Goal: Task Accomplishment & Management: Complete application form

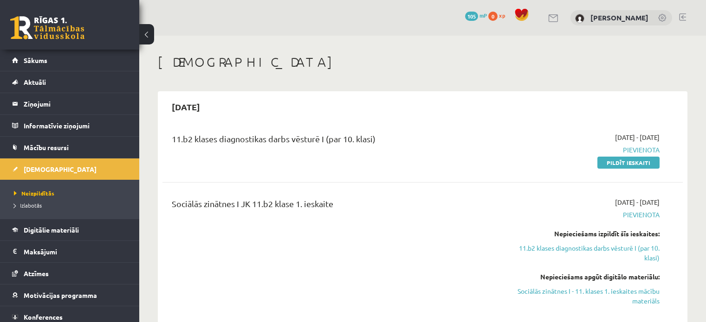
scroll to position [66, 0]
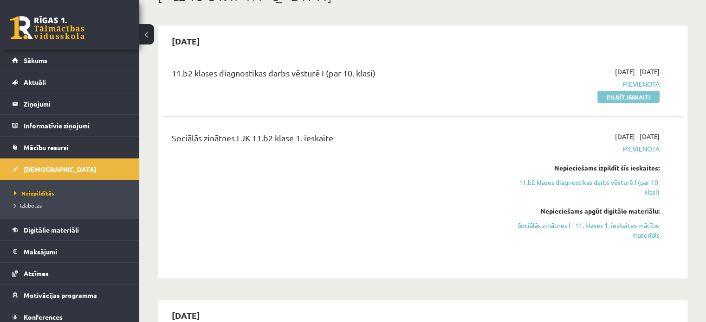
click at [629, 94] on link "Pildīt ieskaiti" at bounding box center [628, 97] width 62 height 12
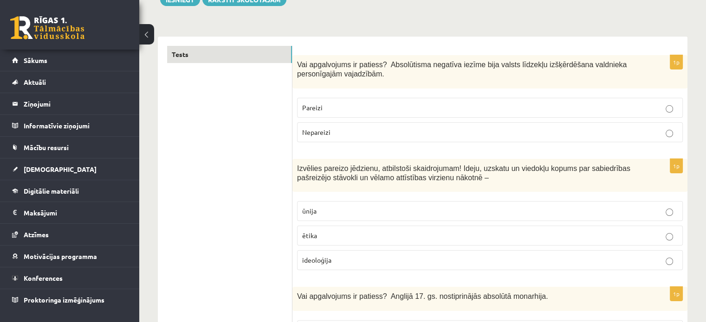
scroll to position [129, 0]
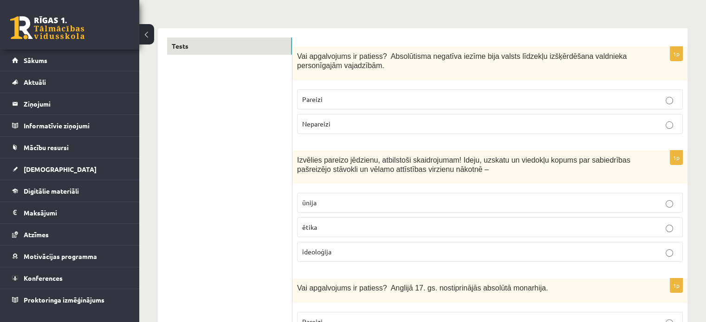
click at [481, 121] on p "Nepareizi" at bounding box center [489, 124] width 375 height 10
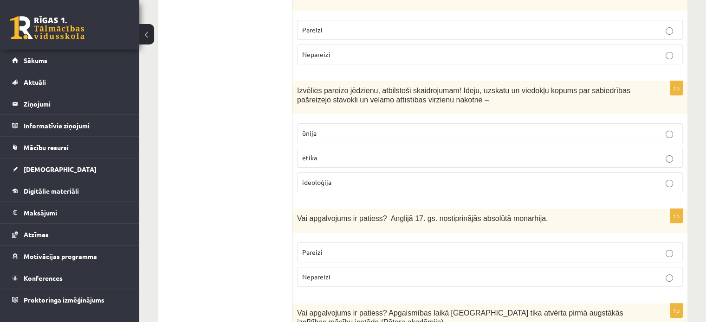
scroll to position [202, 0]
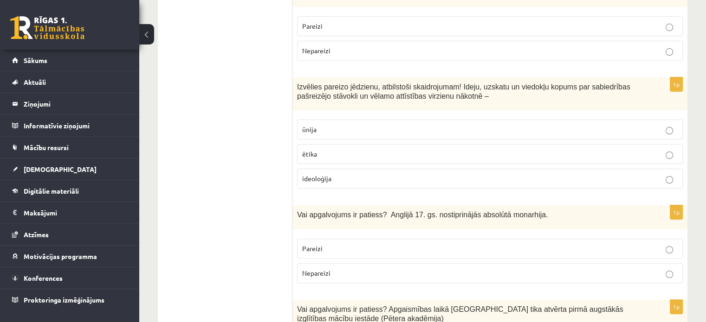
click at [397, 182] on p "ideoloģija" at bounding box center [489, 179] width 375 height 10
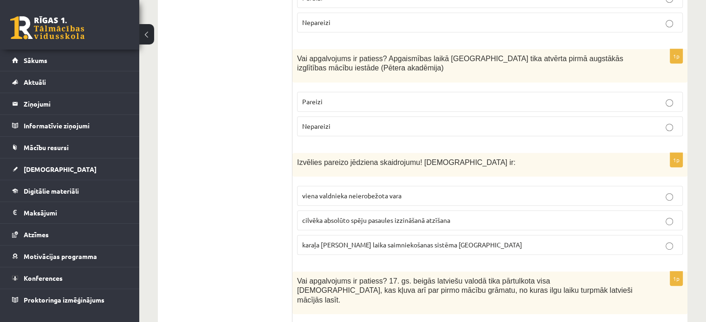
scroll to position [457, 0]
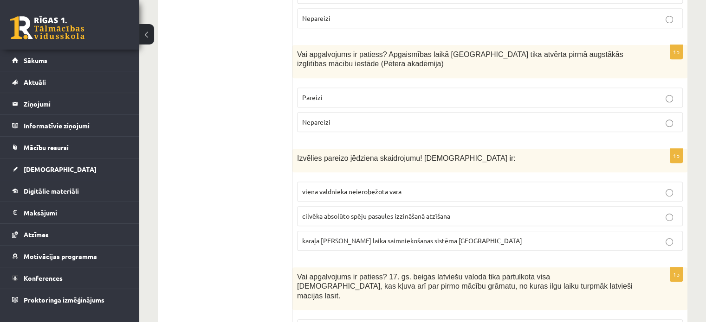
click at [621, 119] on p "Nepareizi" at bounding box center [489, 122] width 375 height 10
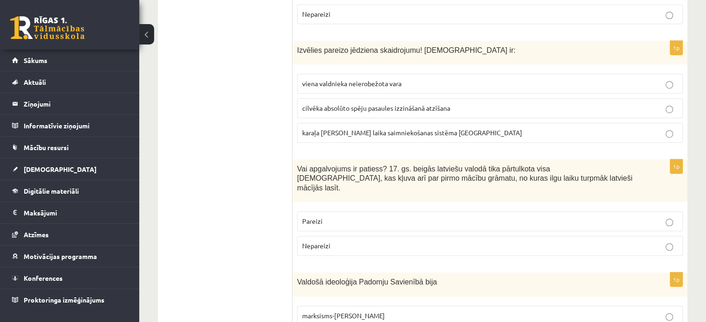
scroll to position [570, 0]
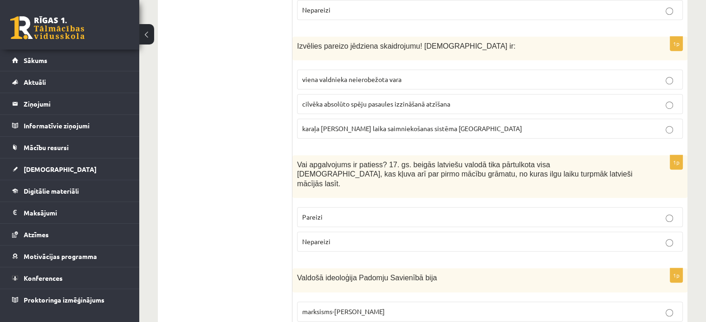
click at [661, 86] on label "viena valdnieka neierobežota vara" at bounding box center [489, 80] width 385 height 20
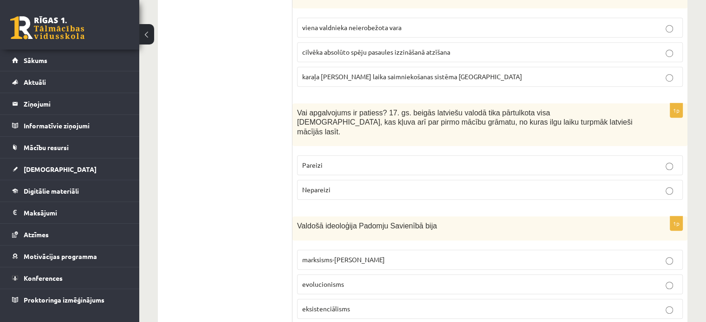
scroll to position [630, 0]
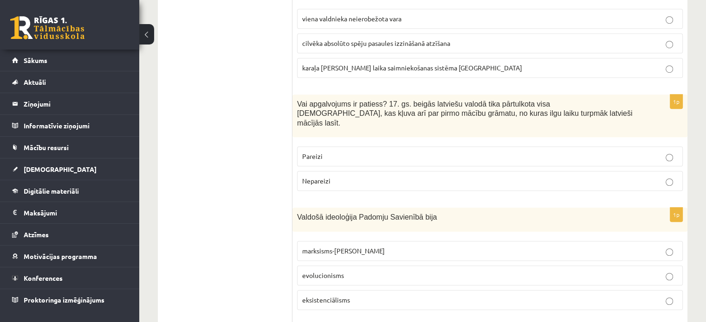
click at [655, 176] on p "Nepareizi" at bounding box center [489, 181] width 375 height 10
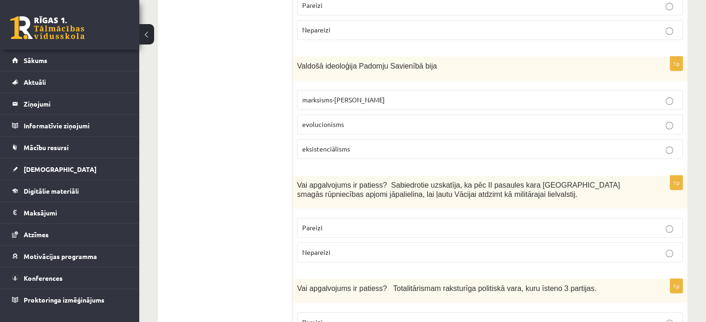
scroll to position [777, 0]
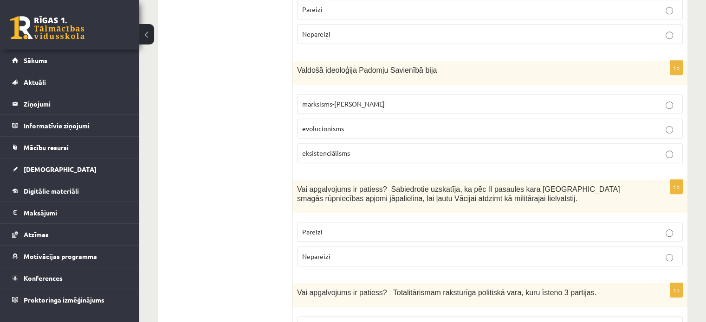
click at [581, 94] on label "marksisms-ļeņinisms" at bounding box center [489, 104] width 385 height 20
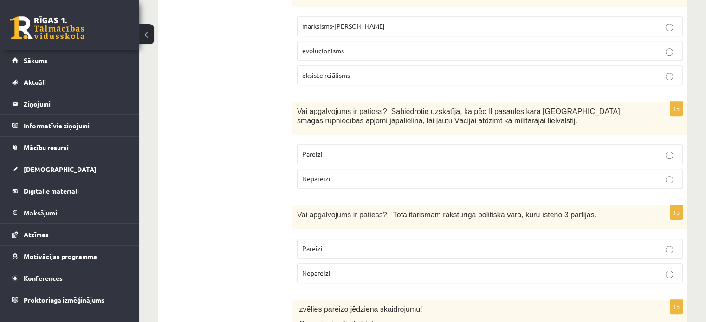
scroll to position [864, 0]
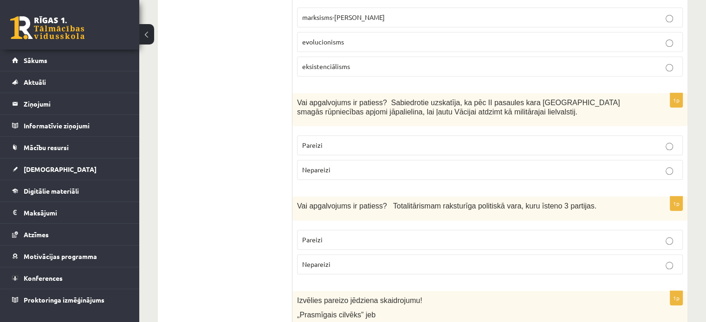
click at [658, 162] on label "Nepareizi" at bounding box center [489, 170] width 385 height 20
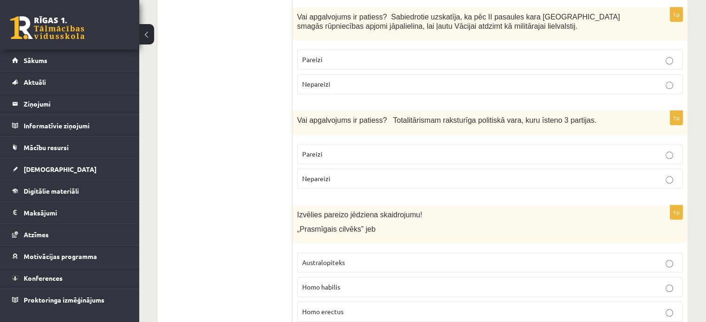
scroll to position [959, 0]
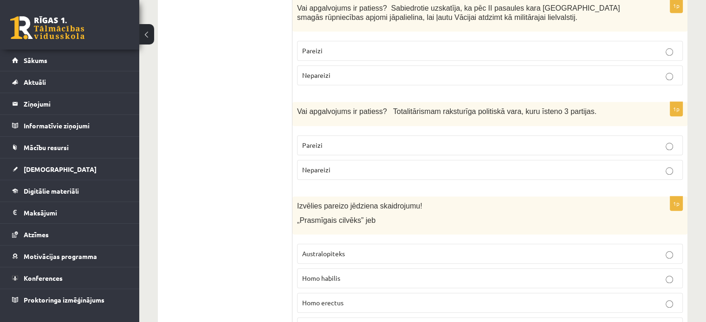
click at [647, 45] on label "Pareizi" at bounding box center [489, 51] width 385 height 20
click at [649, 165] on p "Nepareizi" at bounding box center [489, 170] width 375 height 10
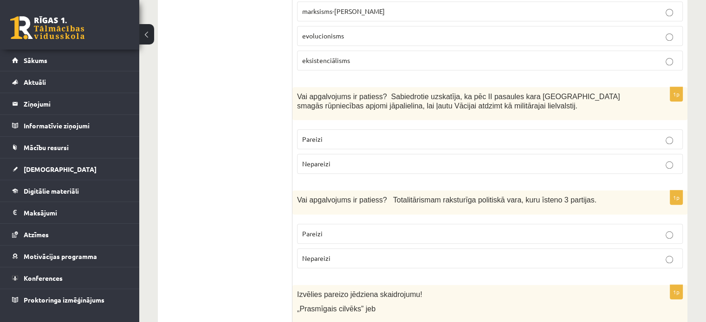
scroll to position [866, 0]
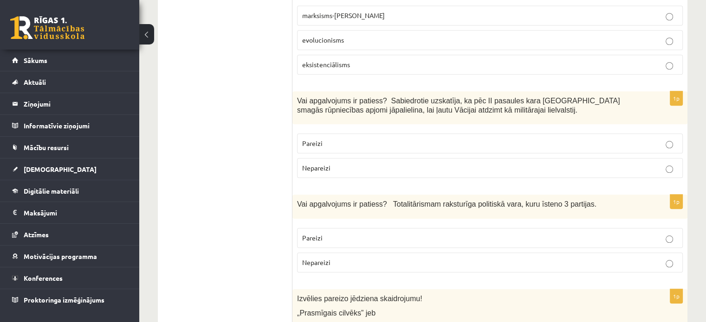
click at [661, 163] on p "Nepareizi" at bounding box center [489, 168] width 375 height 10
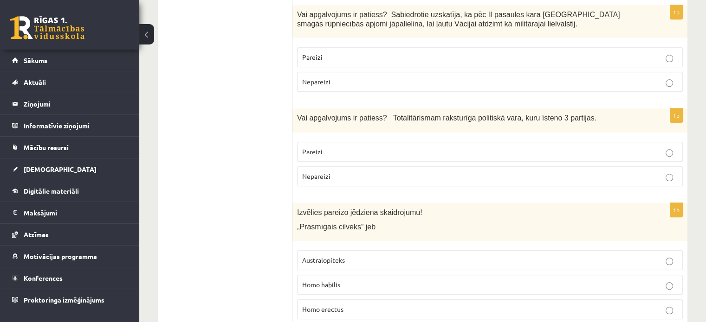
scroll to position [969, 0]
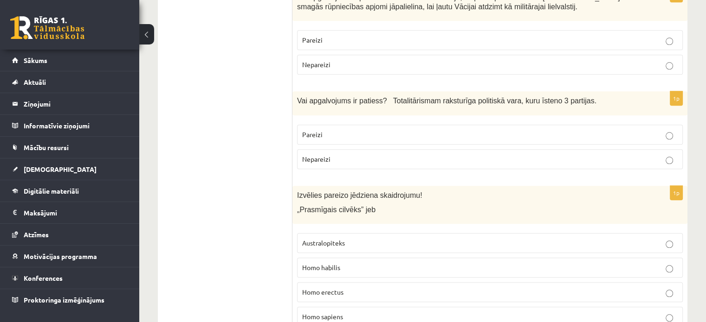
click at [661, 130] on p "Pareizi" at bounding box center [489, 135] width 375 height 10
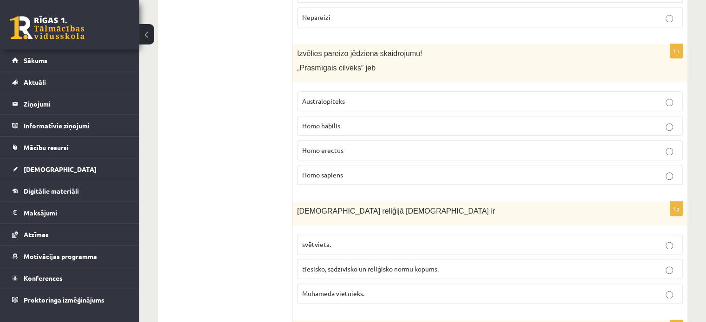
scroll to position [1124, 0]
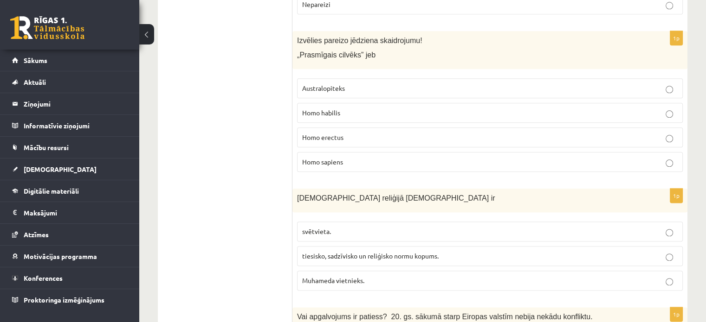
click at [532, 108] on p "Homo habilis" at bounding box center [489, 113] width 375 height 10
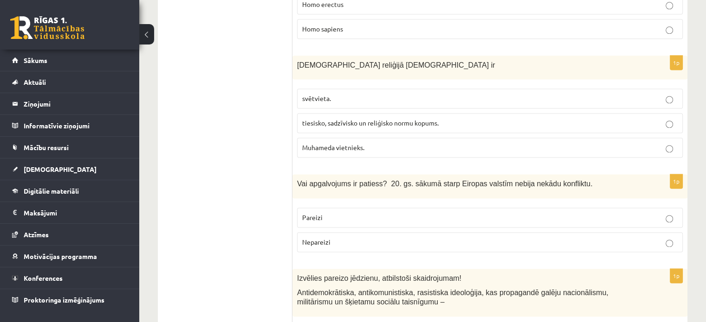
scroll to position [1262, 0]
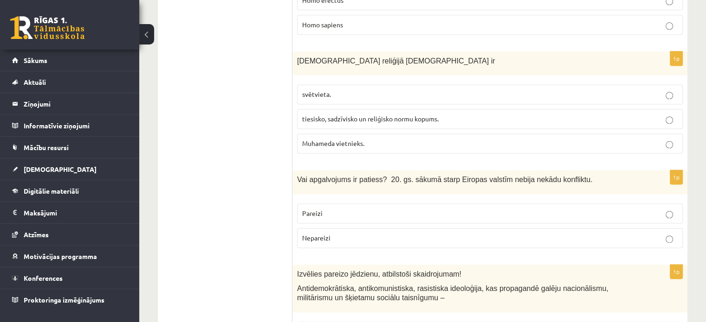
click at [593, 109] on label "tiesisko, sadzīvisko un reliģisko normu kopums." at bounding box center [489, 119] width 385 height 20
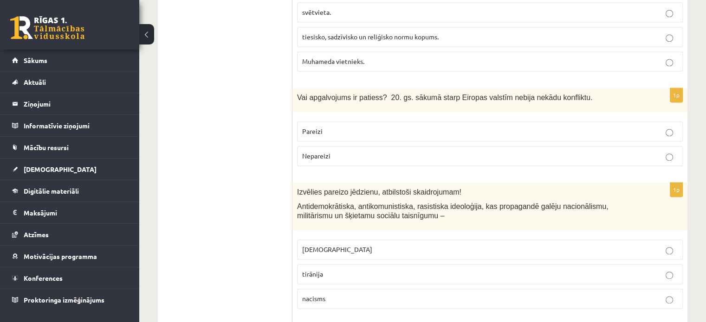
scroll to position [1357, 0]
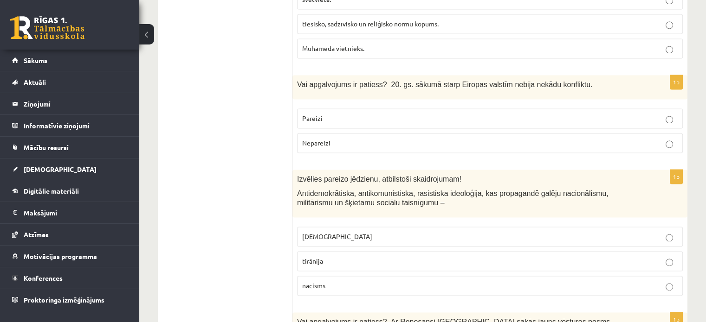
click at [571, 133] on label "Nepareizi" at bounding box center [489, 143] width 385 height 20
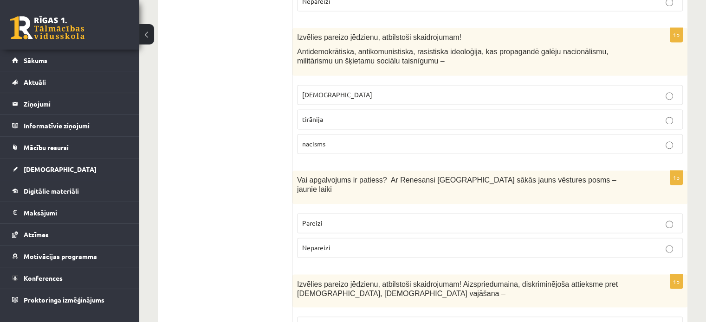
scroll to position [1503, 0]
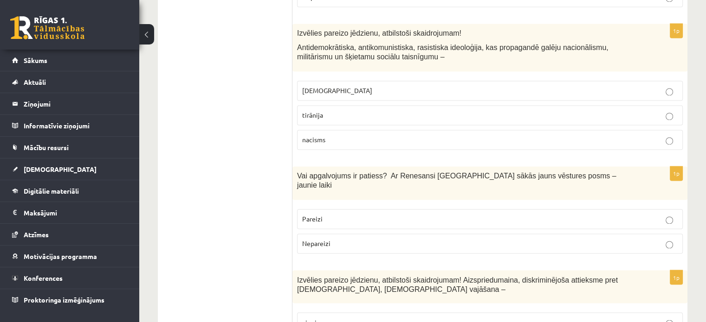
click at [568, 86] on p "fašisms" at bounding box center [489, 91] width 375 height 10
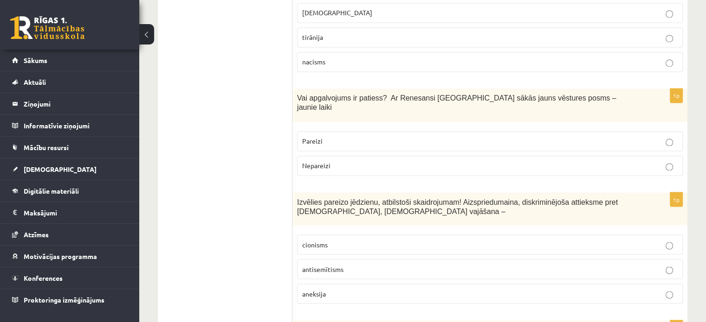
scroll to position [1585, 0]
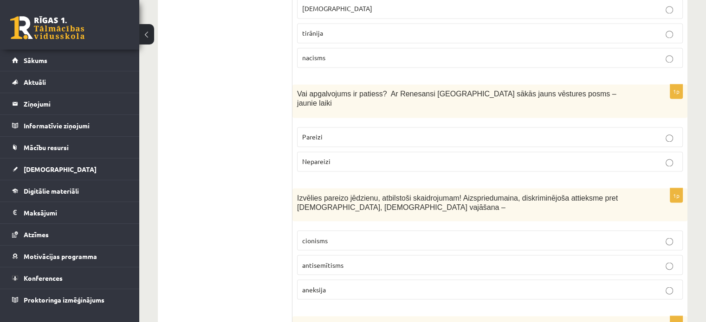
click at [614, 152] on label "Nepareizi" at bounding box center [489, 162] width 385 height 20
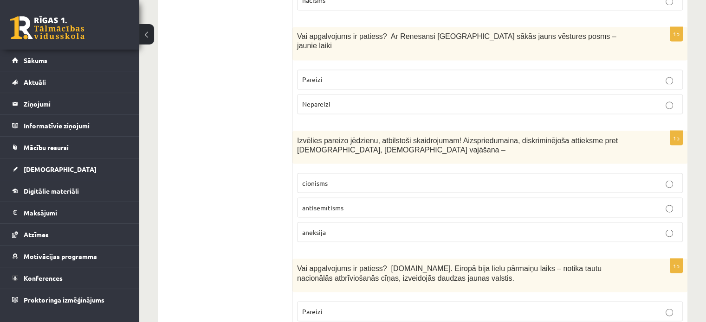
scroll to position [1698, 0]
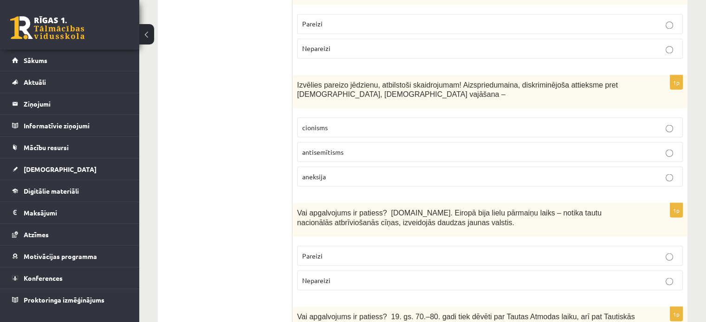
click at [610, 147] on p "antisemītisms" at bounding box center [489, 152] width 375 height 10
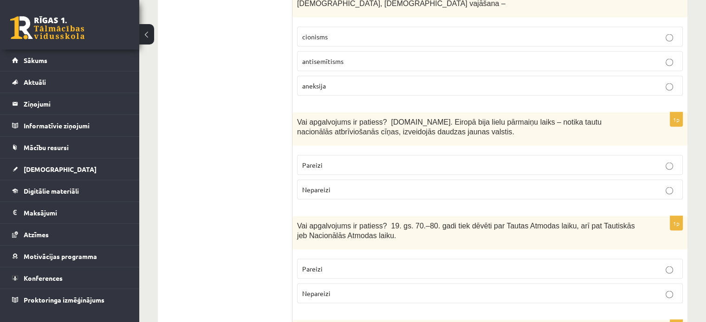
scroll to position [1793, 0]
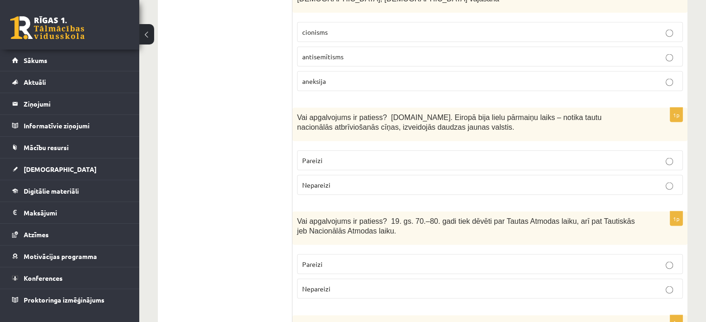
click at [655, 156] on p "Pareizi" at bounding box center [489, 161] width 375 height 10
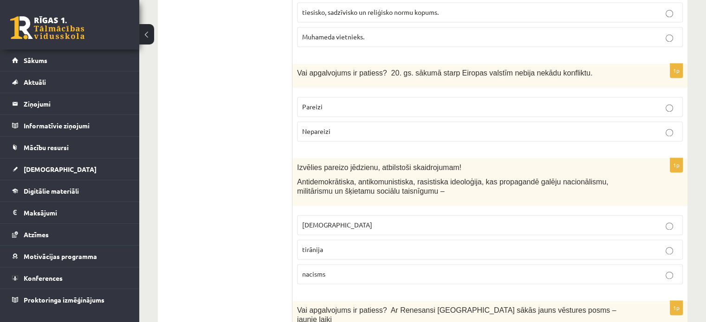
scroll to position [1377, 0]
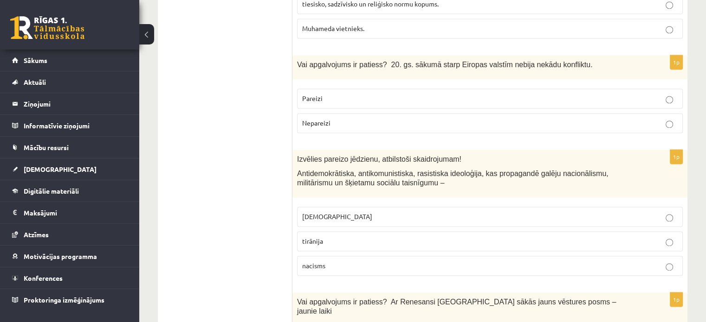
click at [653, 89] on label "Pareizi" at bounding box center [489, 99] width 385 height 20
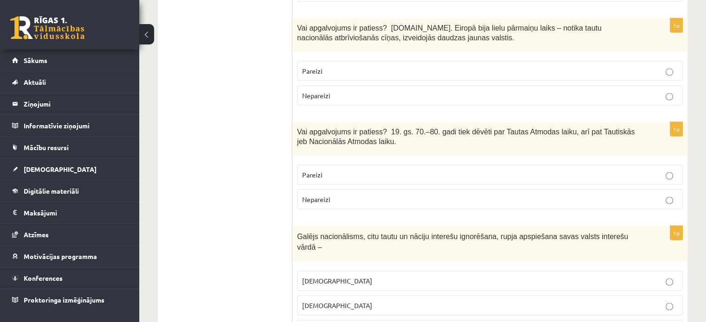
scroll to position [1891, 0]
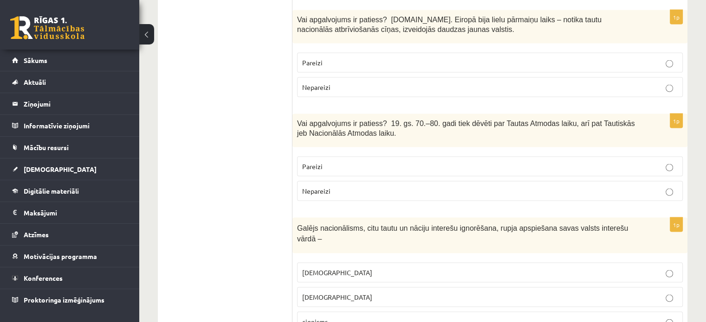
click at [659, 181] on label "Nepareizi" at bounding box center [489, 191] width 385 height 20
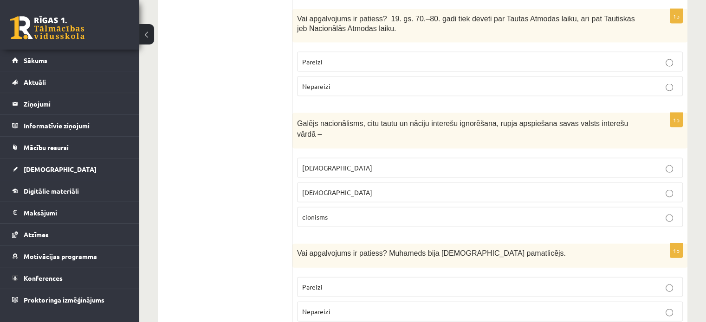
scroll to position [2004, 0]
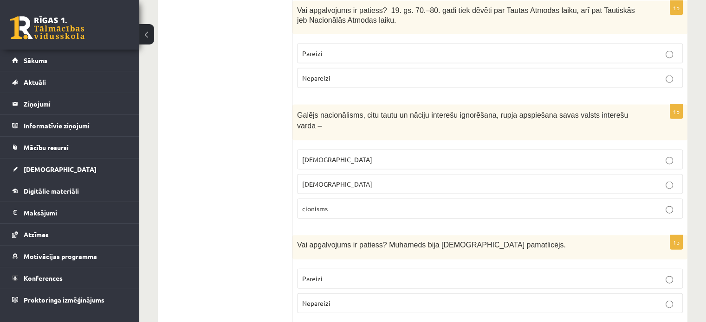
click at [649, 155] on p "šovinisms" at bounding box center [489, 160] width 375 height 10
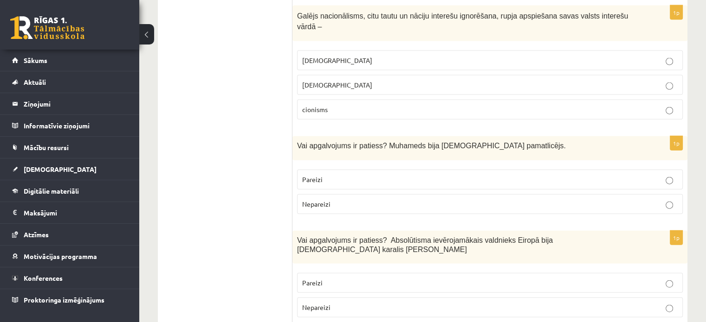
scroll to position [2108, 0]
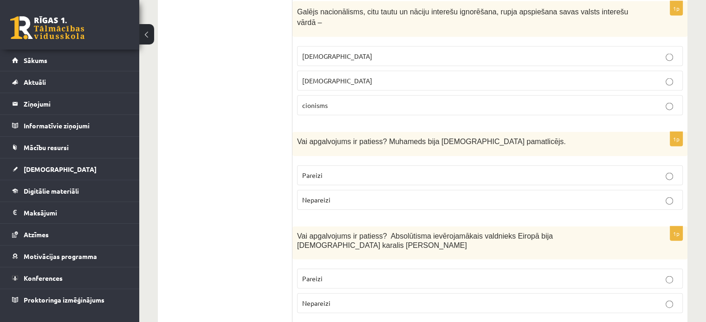
click at [673, 195] on p "Nepareizi" at bounding box center [489, 200] width 375 height 10
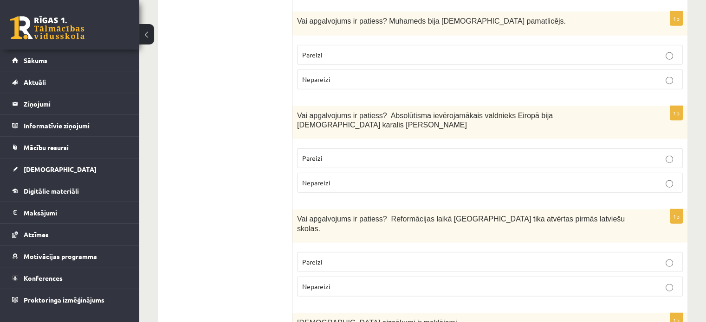
scroll to position [2246, 0]
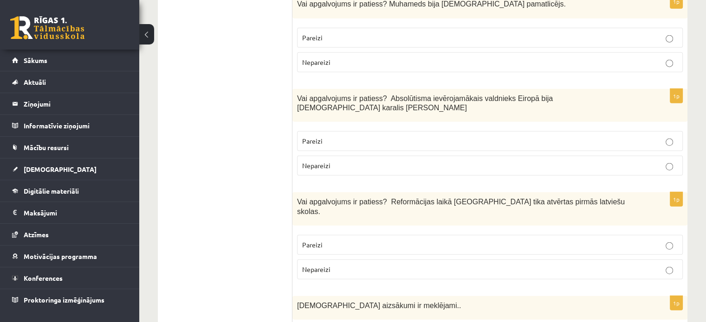
click at [618, 136] on p "Pareizi" at bounding box center [489, 141] width 375 height 10
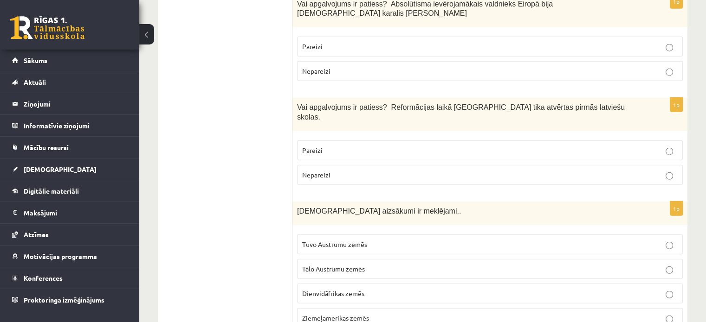
scroll to position [2332, 0]
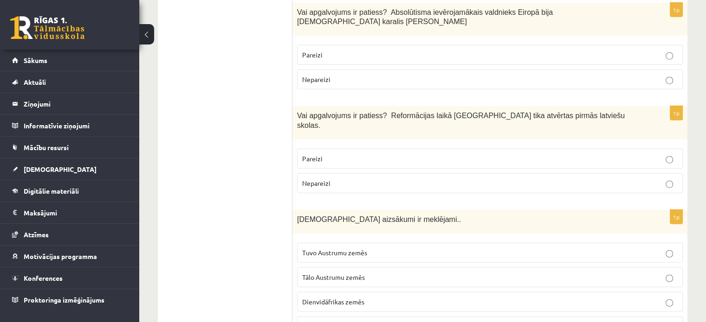
click at [636, 248] on p "Tuvo Austrumu zemēs" at bounding box center [489, 253] width 375 height 10
click at [612, 154] on p "Pareizi" at bounding box center [489, 159] width 375 height 10
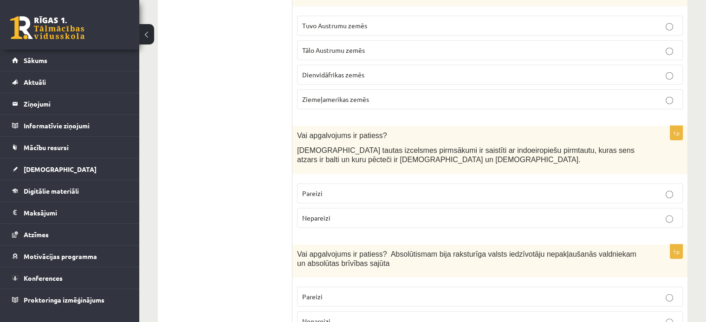
scroll to position [2563, 0]
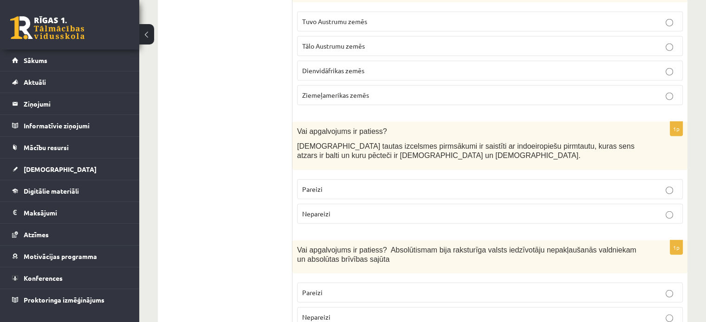
click at [642, 185] on p "Pareizi" at bounding box center [489, 190] width 375 height 10
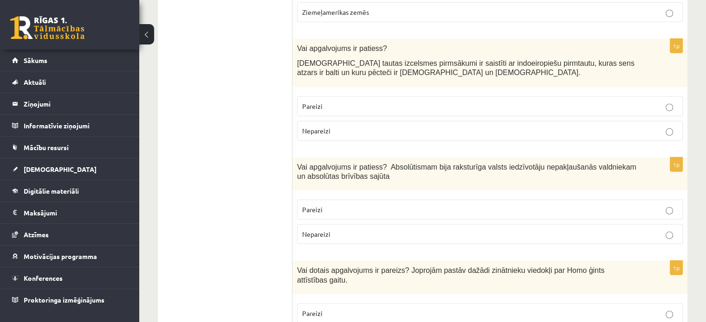
scroll to position [2651, 0]
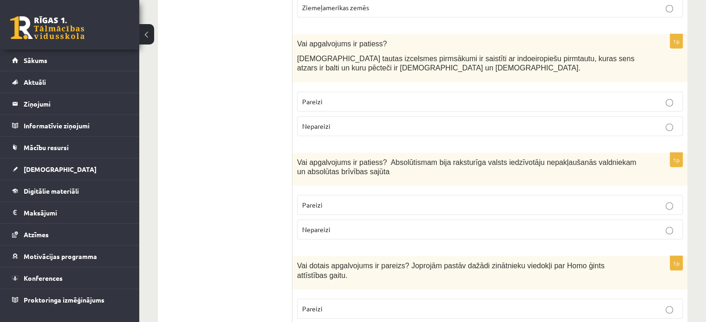
click at [621, 225] on p "Nepareizi" at bounding box center [489, 230] width 375 height 10
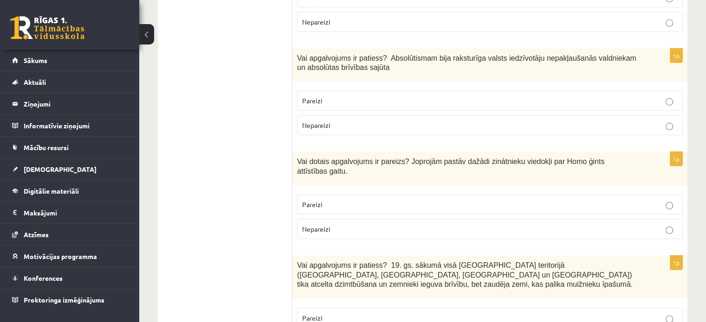
scroll to position [2764, 0]
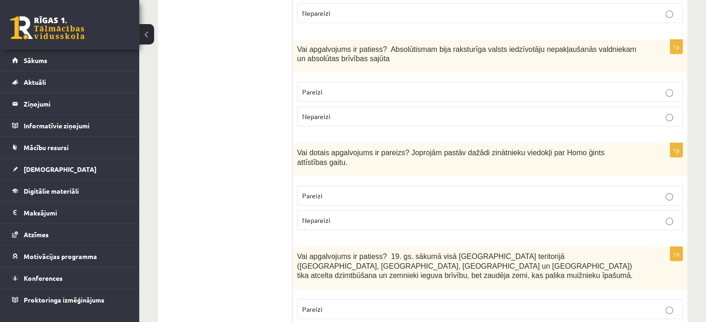
click at [577, 216] on p "Nepareizi" at bounding box center [489, 221] width 375 height 10
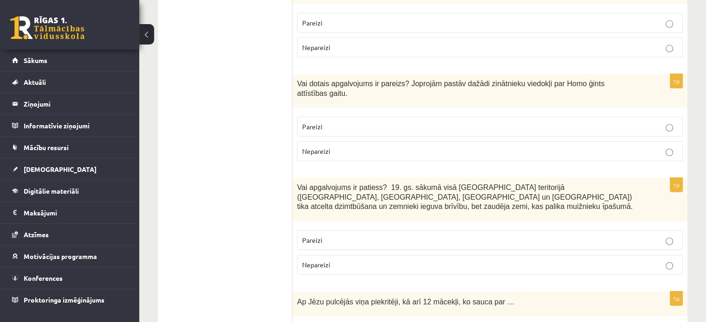
scroll to position [2837, 0]
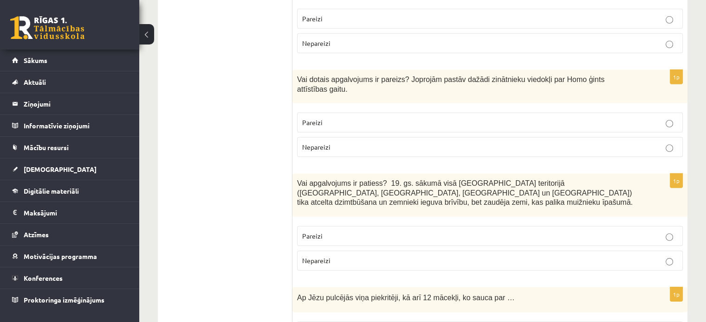
click at [600, 226] on label "Pareizi" at bounding box center [489, 236] width 385 height 20
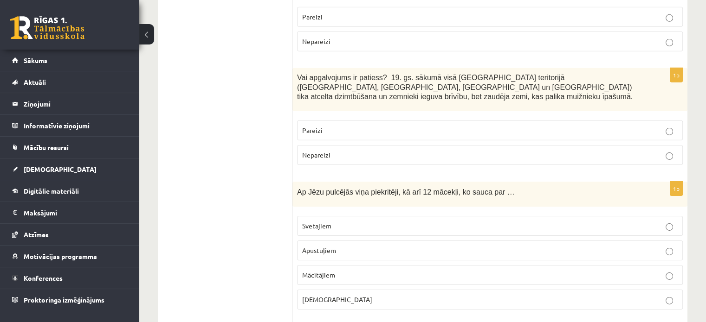
scroll to position [2947, 0]
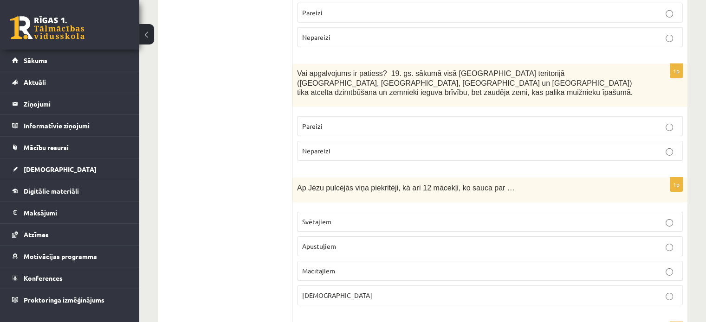
click at [612, 242] on p "Apustuļiem" at bounding box center [489, 247] width 375 height 10
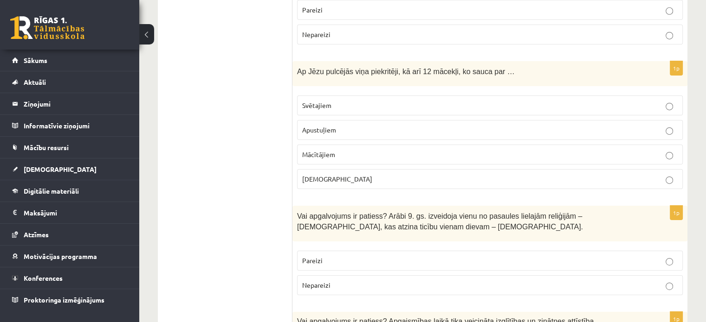
scroll to position [3076, 0]
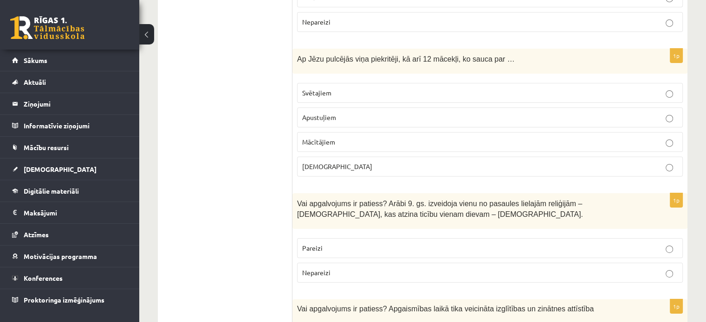
click at [565, 244] on p "Pareizi" at bounding box center [489, 249] width 375 height 10
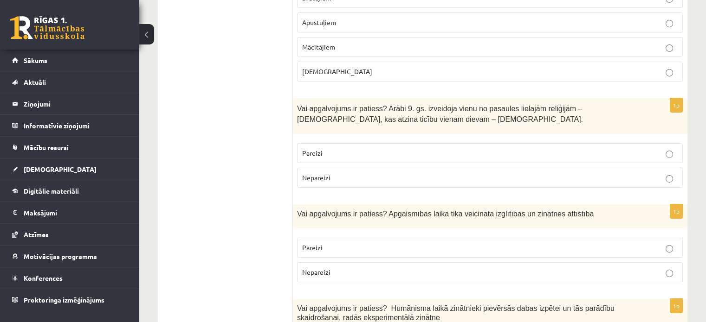
scroll to position [3176, 0]
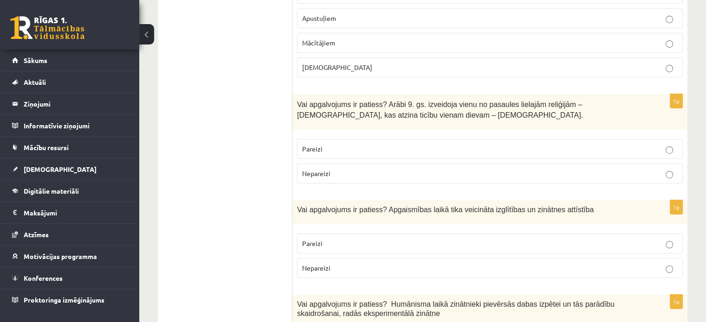
click at [484, 234] on label "Pareizi" at bounding box center [489, 244] width 385 height 20
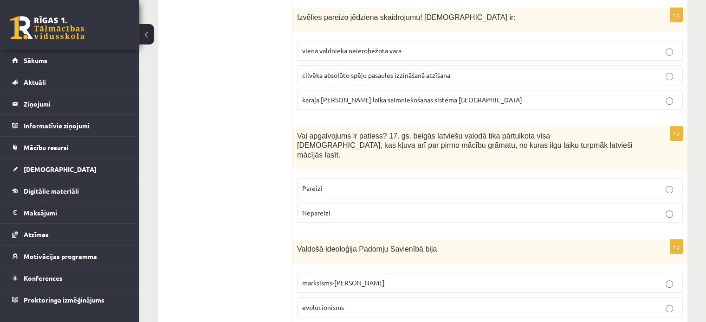
scroll to position [594, 0]
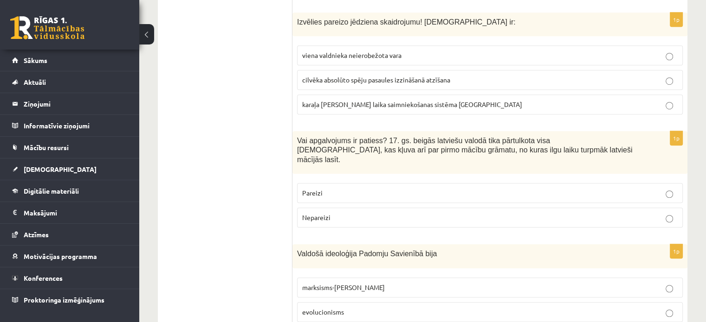
click at [658, 183] on label "Pareizi" at bounding box center [489, 193] width 385 height 20
click at [660, 51] on p "viena valdnieka neierobežota vara" at bounding box center [489, 56] width 375 height 10
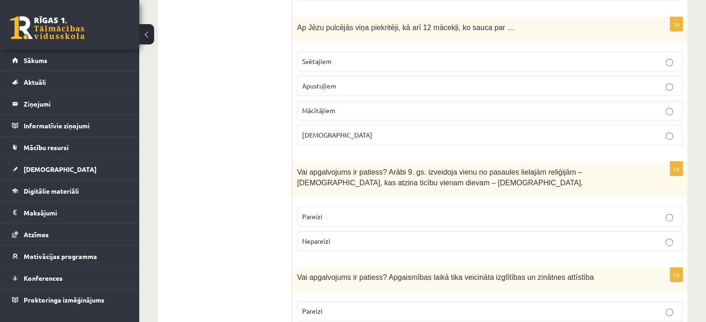
scroll to position [3188, 0]
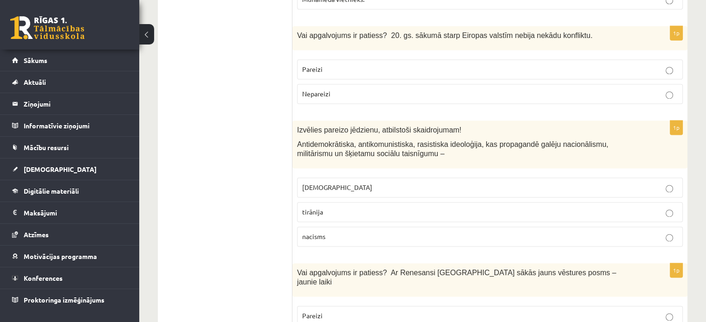
scroll to position [1380, 0]
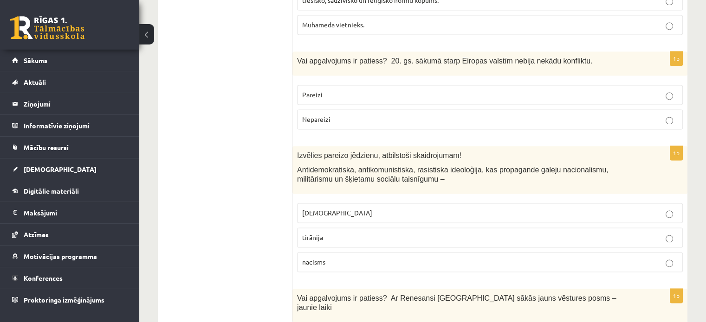
click at [664, 109] on label "Nepareizi" at bounding box center [489, 119] width 385 height 20
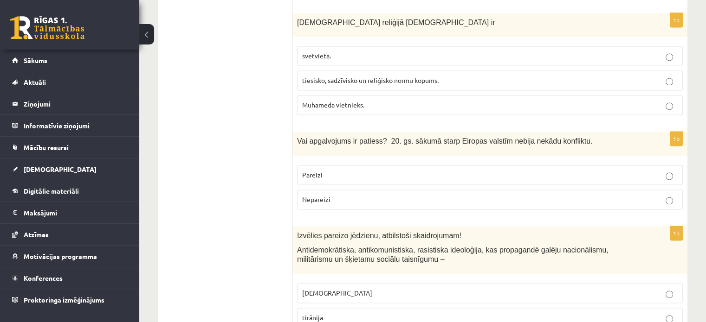
scroll to position [1296, 0]
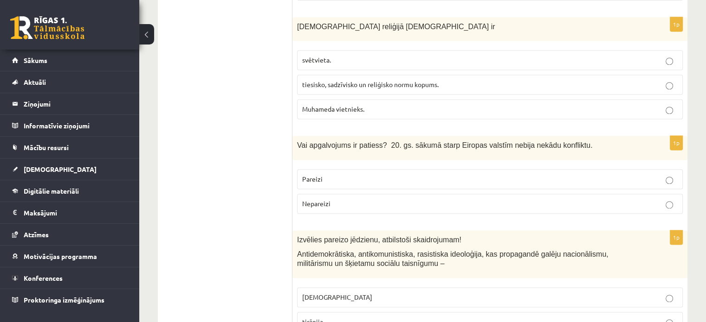
click at [666, 169] on label "Pareizi" at bounding box center [489, 179] width 385 height 20
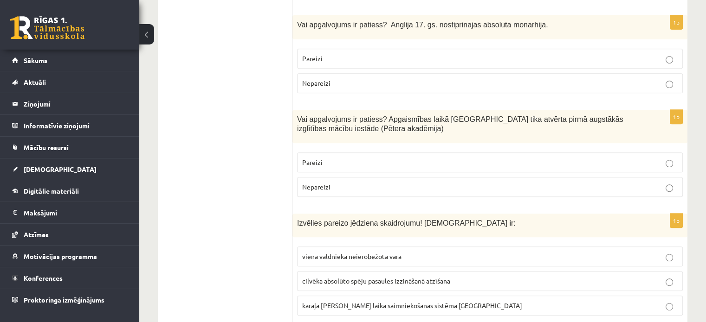
scroll to position [388, 0]
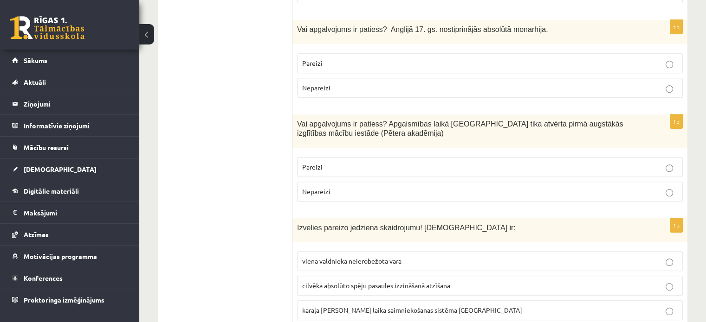
click at [655, 158] on label "Pareizi" at bounding box center [489, 167] width 385 height 20
click at [646, 182] on label "Nepareizi" at bounding box center [489, 192] width 385 height 20
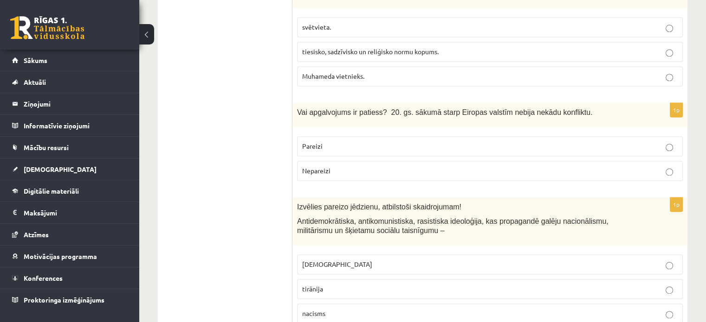
scroll to position [1334, 0]
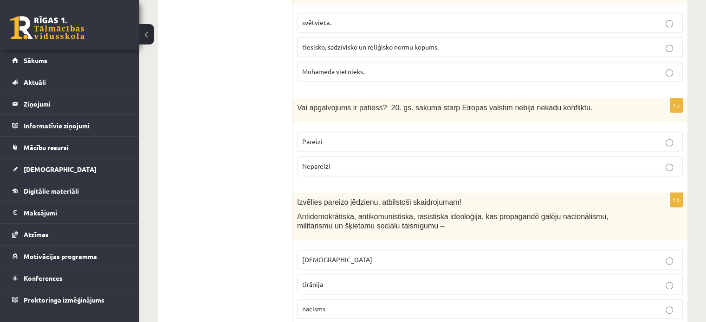
click at [597, 161] on p "Nepareizi" at bounding box center [489, 166] width 375 height 10
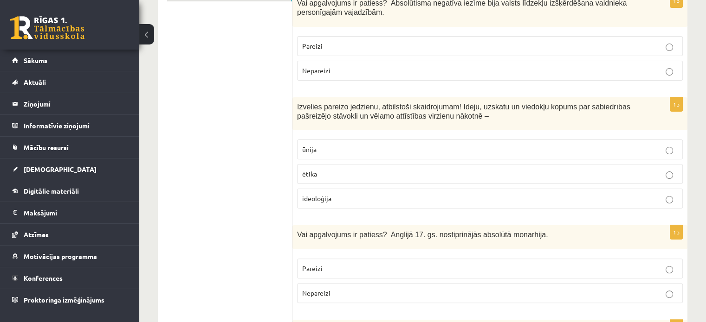
scroll to position [0, 0]
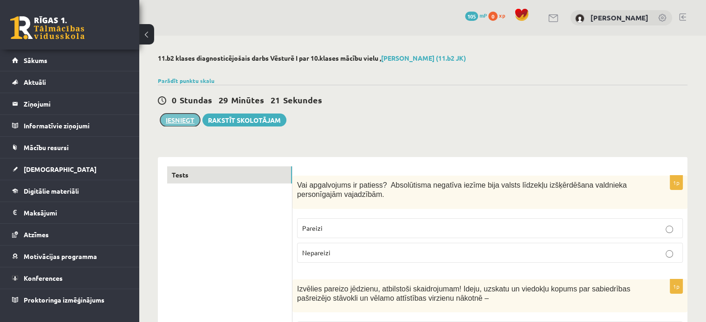
click at [176, 123] on button "Iesniegt" at bounding box center [180, 120] width 40 height 13
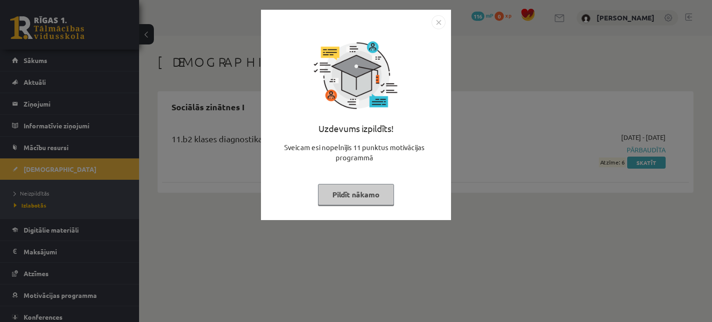
click at [335, 193] on button "Pildīt nākamo" at bounding box center [356, 194] width 76 height 21
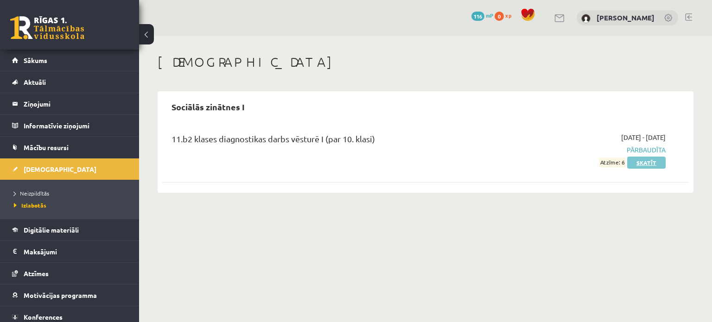
click at [637, 162] on link "Skatīt" at bounding box center [647, 163] width 39 height 12
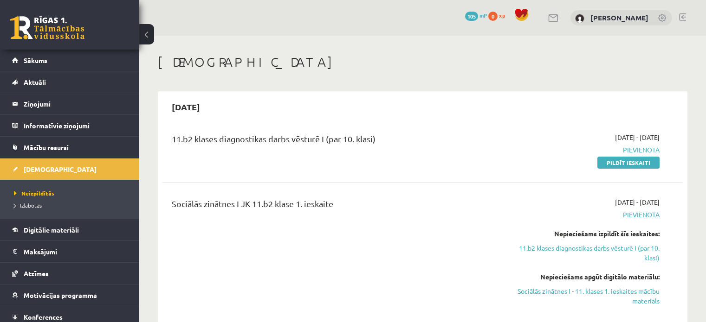
scroll to position [65, 0]
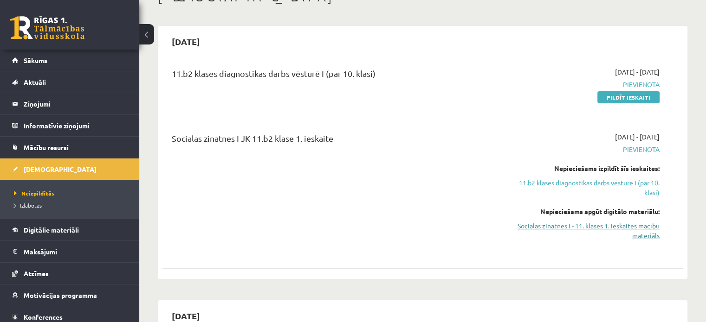
click at [614, 226] on link "Sociālās zinātnes I - 11. klases 1. ieskaites mācību materiāls" at bounding box center [582, 230] width 153 height 19
click at [571, 226] on link "Sociālās zinātnes I - 11. klases 1. ieskaites mācību materiāls" at bounding box center [582, 230] width 153 height 19
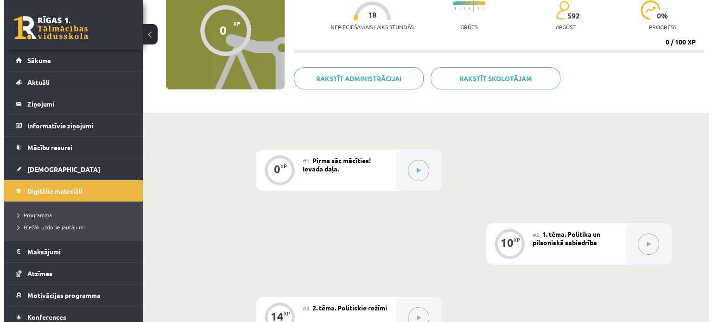
scroll to position [105, 0]
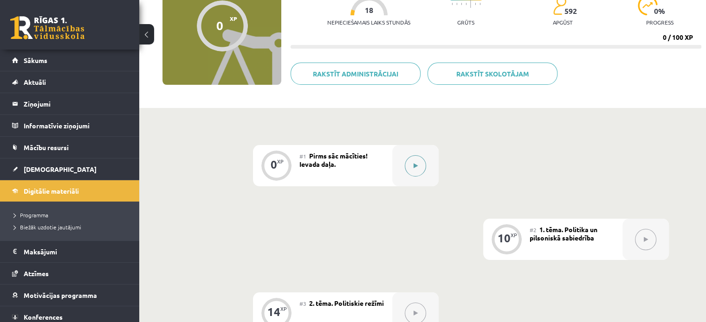
click at [418, 173] on button at bounding box center [414, 165] width 21 height 21
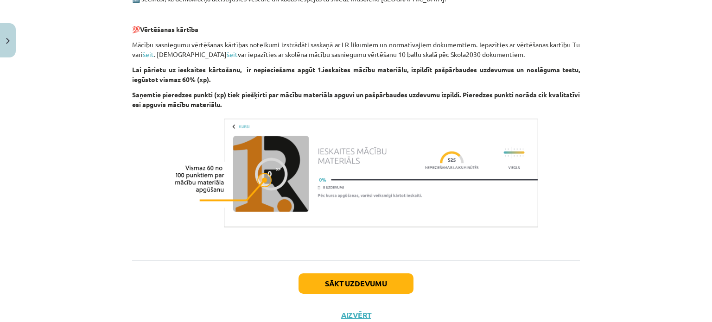
scroll to position [608, 0]
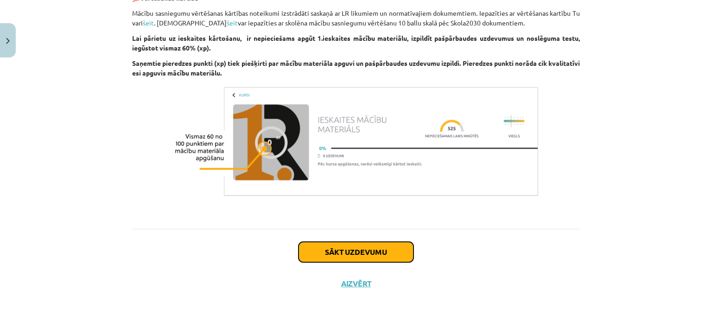
click at [347, 256] on button "Sākt uzdevumu" at bounding box center [356, 252] width 115 height 20
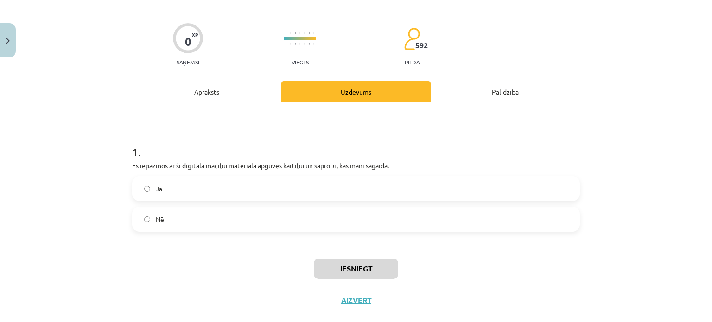
scroll to position [72, 0]
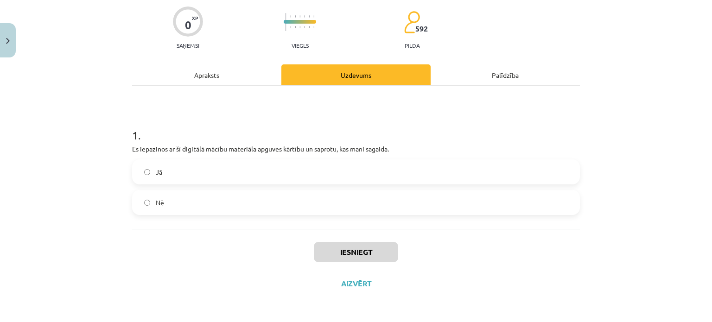
click at [339, 180] on label "Jā" at bounding box center [356, 171] width 446 height 23
click at [348, 252] on button "Iesniegt" at bounding box center [356, 252] width 84 height 20
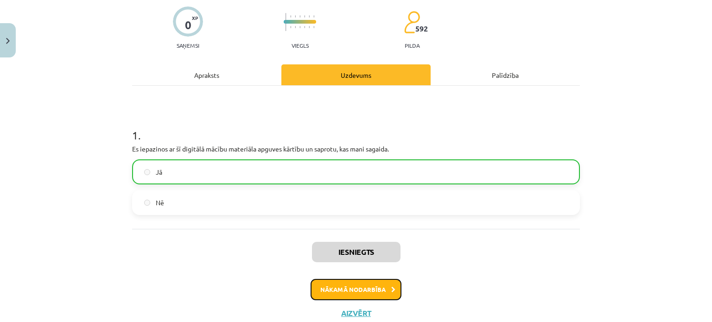
click at [366, 292] on button "Nākamā nodarbība" at bounding box center [356, 289] width 91 height 21
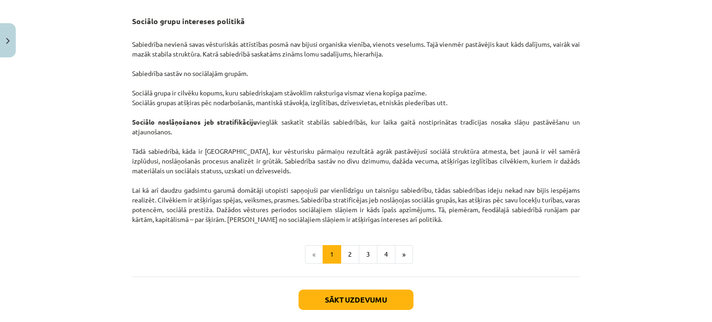
scroll to position [1414, 0]
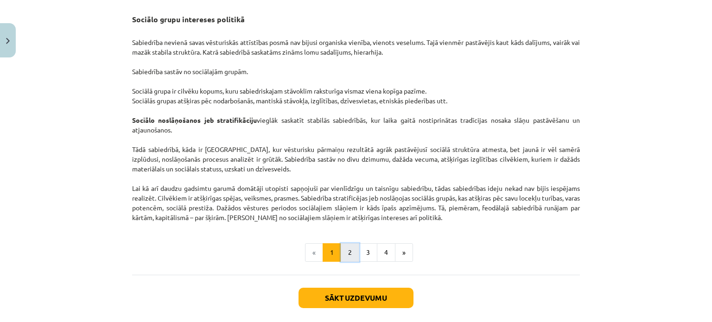
click at [349, 261] on button "2" at bounding box center [350, 253] width 19 height 19
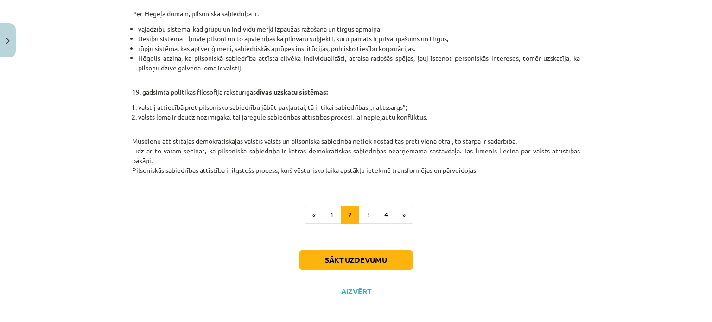
scroll to position [411, 0]
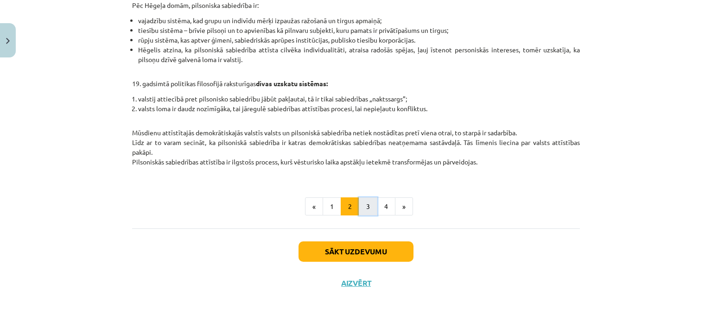
click at [364, 204] on button "3" at bounding box center [368, 207] width 19 height 19
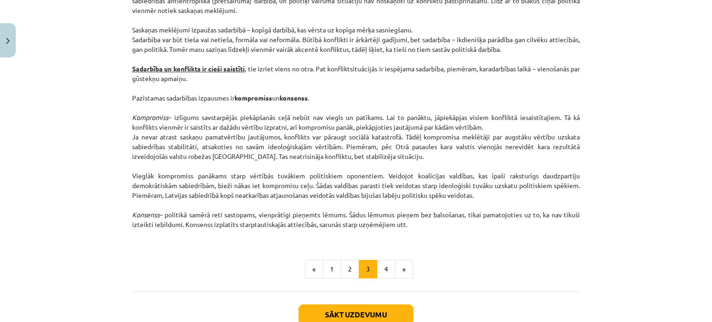
scroll to position [1185, 0]
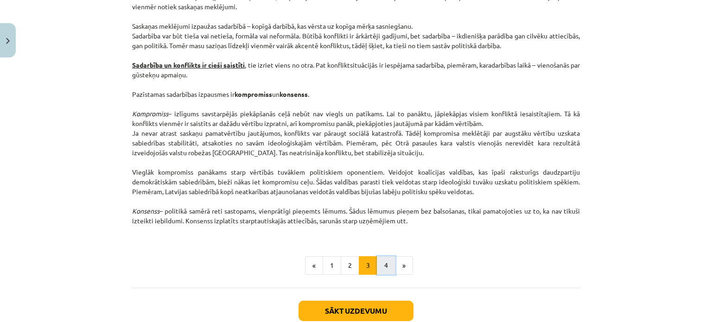
click at [386, 269] on button "4" at bounding box center [386, 266] width 19 height 19
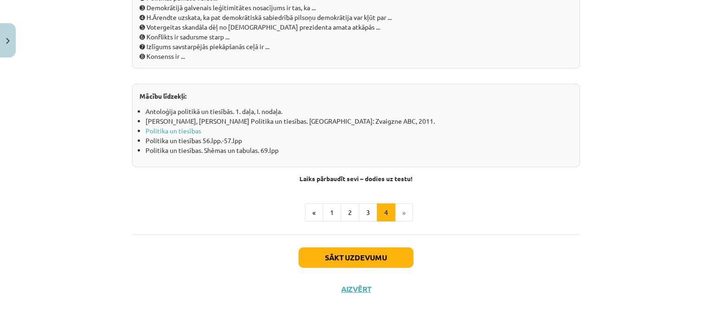
scroll to position [1059, 0]
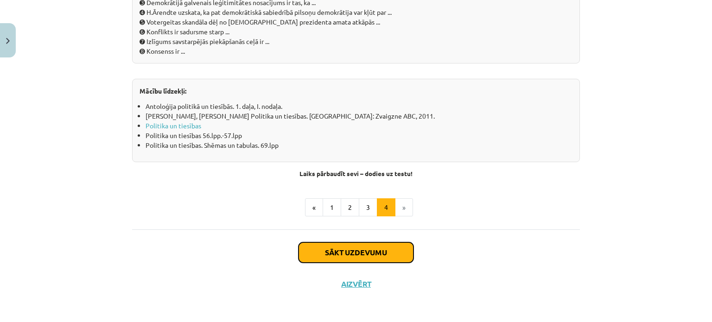
click at [351, 259] on button "Sākt uzdevumu" at bounding box center [356, 253] width 115 height 20
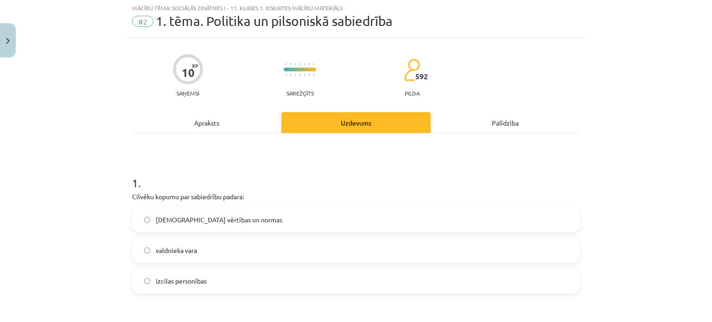
scroll to position [23, 0]
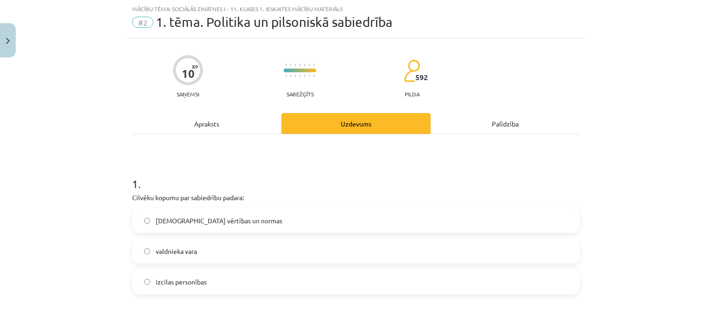
click at [184, 220] on span "[DEMOGRAPHIC_DATA] vērtības un normas" at bounding box center [219, 221] width 127 height 10
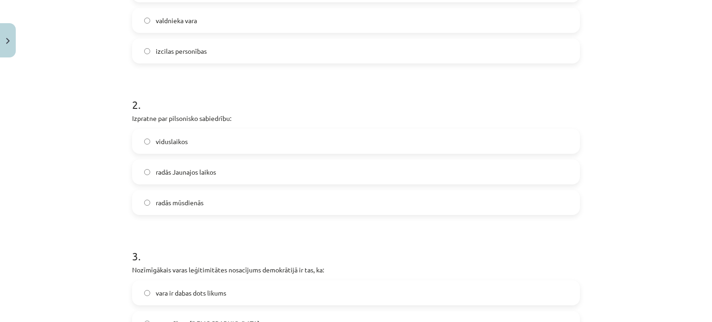
scroll to position [260, 0]
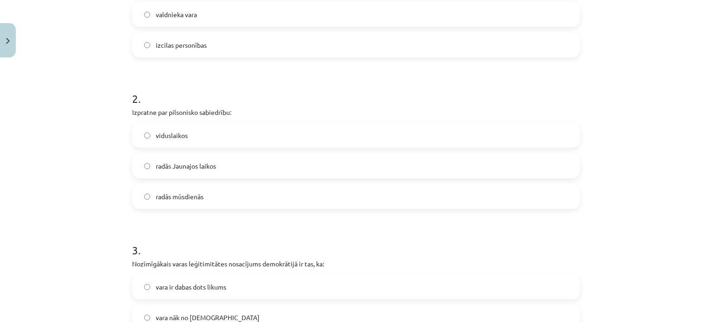
click at [323, 130] on label "viduslaikos" at bounding box center [356, 135] width 446 height 23
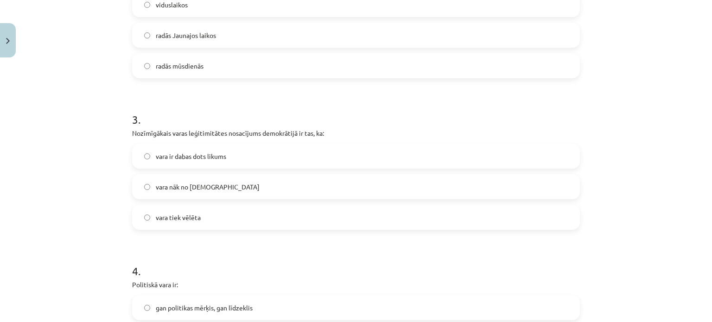
scroll to position [407, 0]
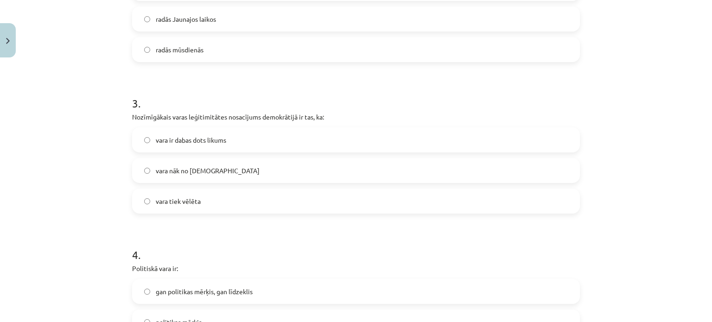
click at [229, 145] on label "vara ir dabas dots likums" at bounding box center [356, 139] width 446 height 23
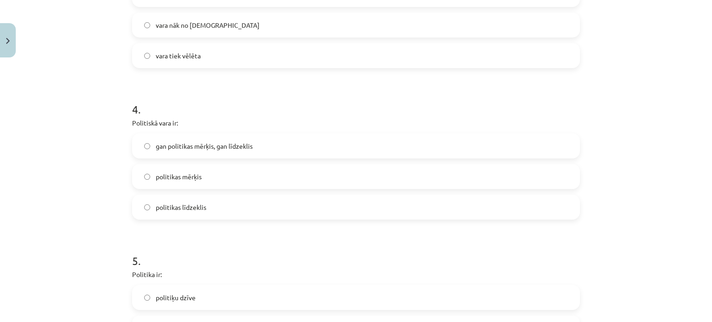
scroll to position [559, 0]
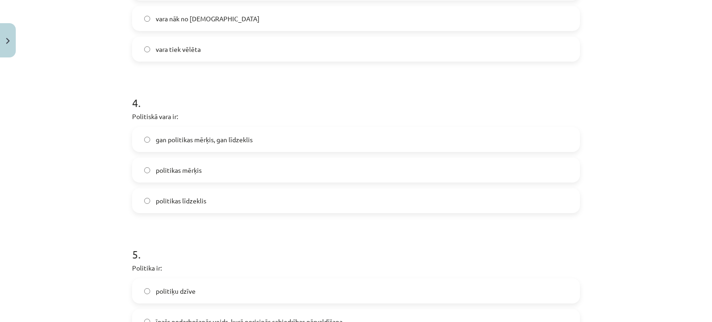
click at [324, 140] on label "gan politikas mērķis, gan līdzeklis" at bounding box center [356, 139] width 446 height 23
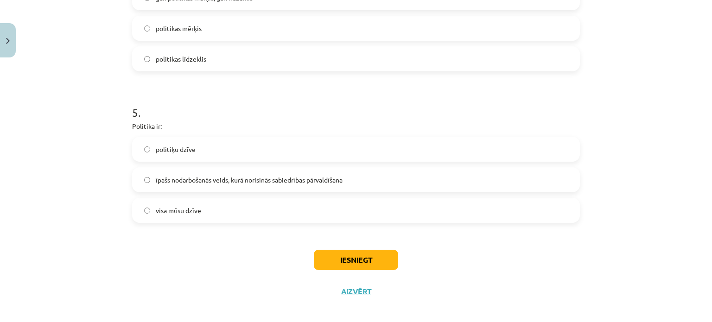
scroll to position [705, 0]
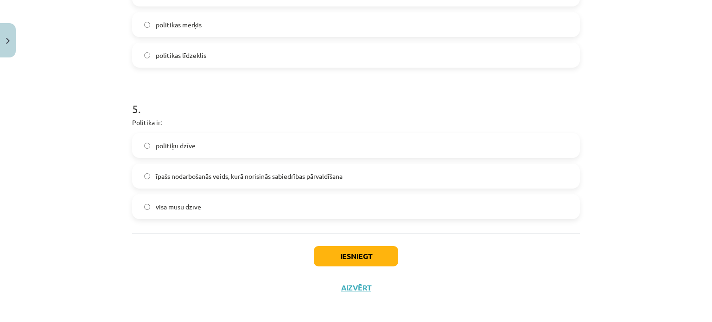
click at [414, 180] on label "īpašs nodarbošanās veids, kurā norisinās sabiedrības pārvaldīšana" at bounding box center [356, 176] width 446 height 23
click at [345, 259] on button "Iesniegt" at bounding box center [356, 256] width 84 height 20
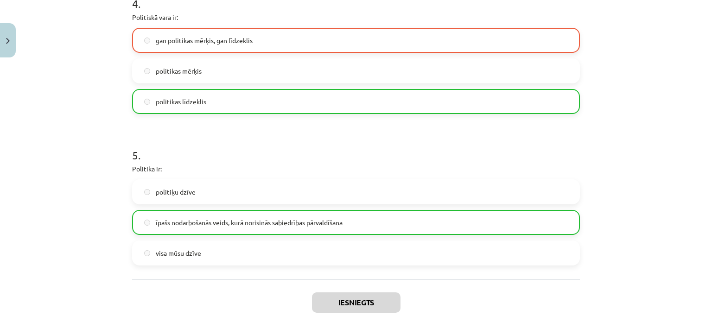
scroll to position [738, 0]
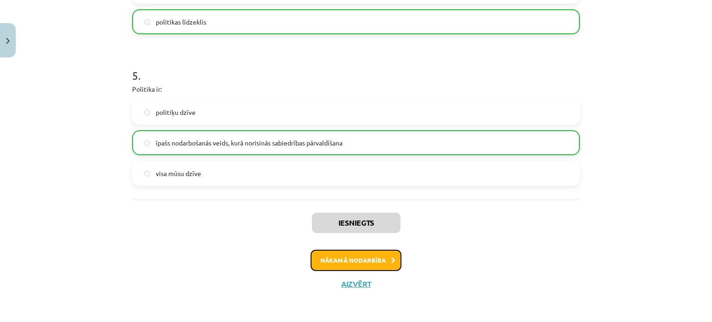
click at [386, 254] on button "Nākamā nodarbība" at bounding box center [356, 260] width 91 height 21
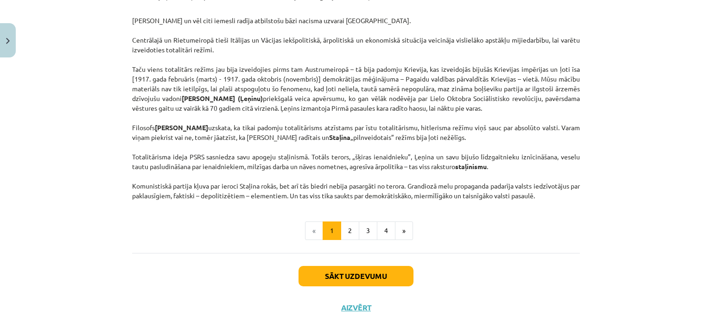
scroll to position [2318, 0]
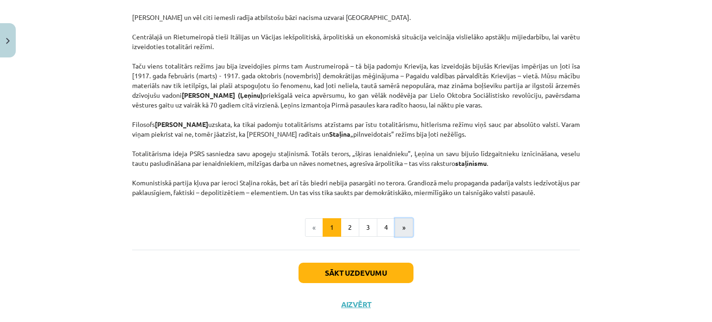
click at [406, 237] on button "»" at bounding box center [404, 227] width 18 height 19
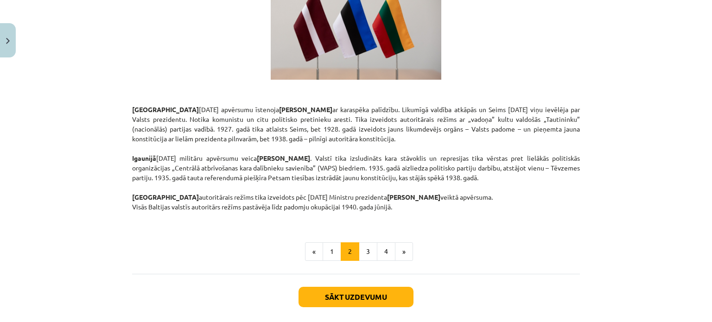
scroll to position [1625, 0]
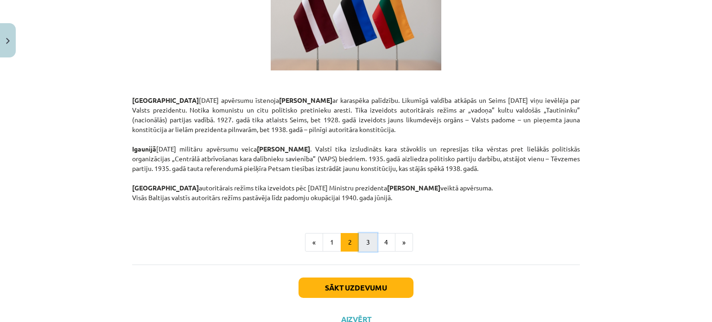
click at [362, 233] on button "3" at bounding box center [368, 242] width 19 height 19
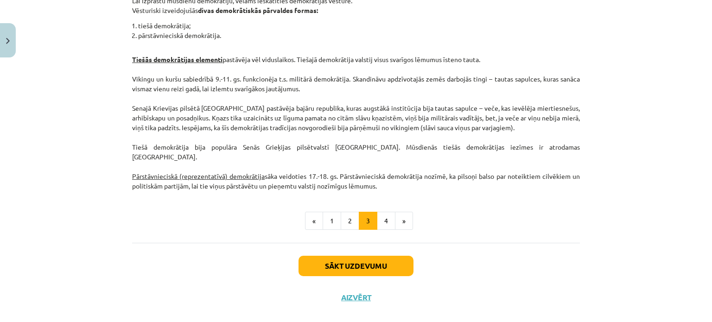
scroll to position [908, 0]
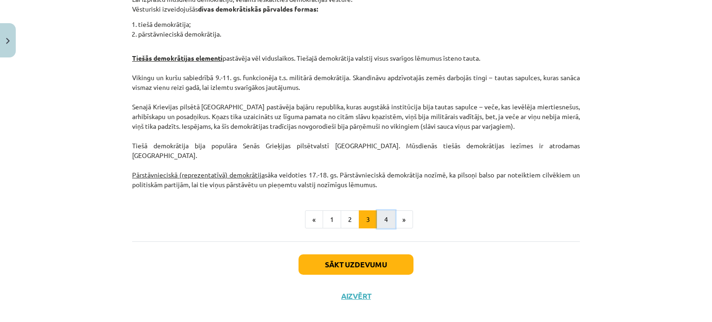
click at [377, 211] on button "4" at bounding box center [386, 220] width 19 height 19
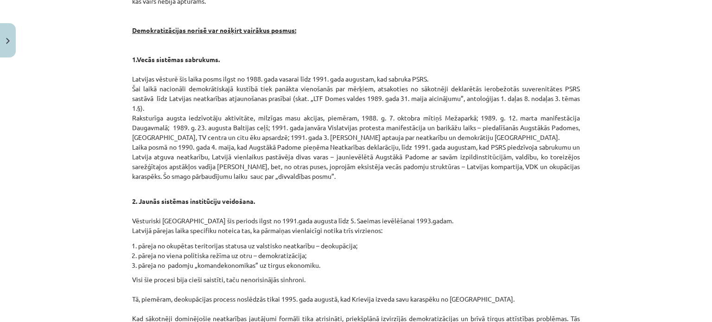
scroll to position [655, 0]
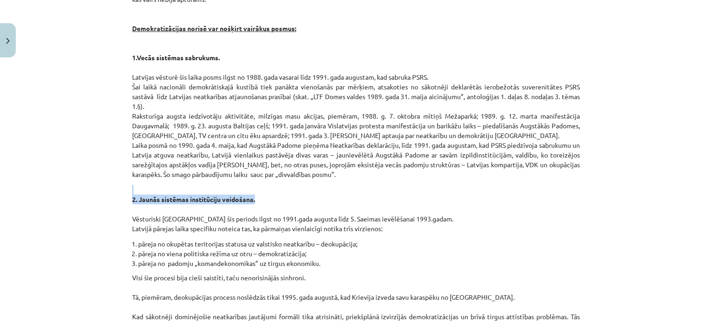
drag, startPoint x: 700, startPoint y: 173, endPoint x: 692, endPoint y: 191, distance: 19.6
click at [692, 191] on div "Mācību tēma: Sociālās zinātnes i - 11. klases 1. ieskaites mācību materiāls #3 …" at bounding box center [356, 161] width 712 height 322
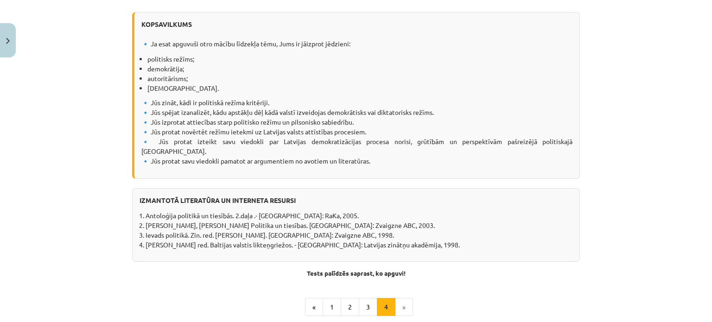
scroll to position [1191, 0]
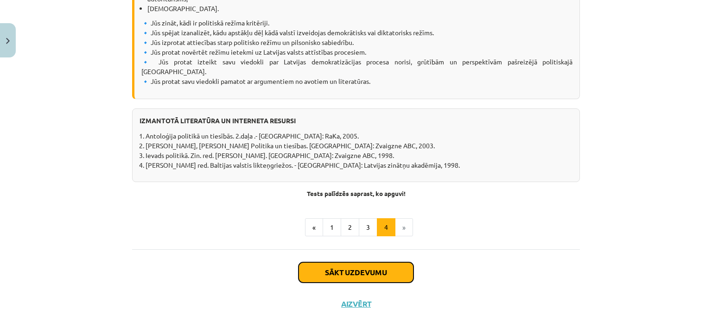
click at [342, 263] on button "Sākt uzdevumu" at bounding box center [356, 273] width 115 height 20
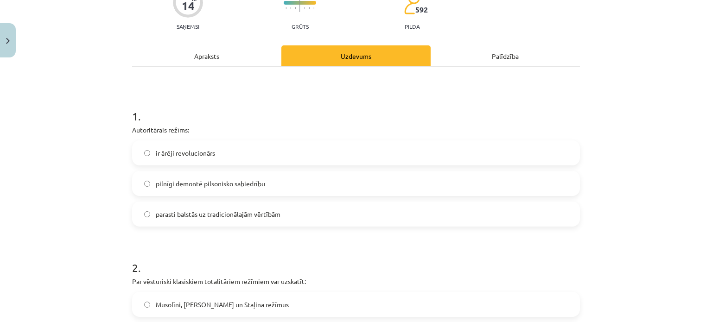
scroll to position [106, 0]
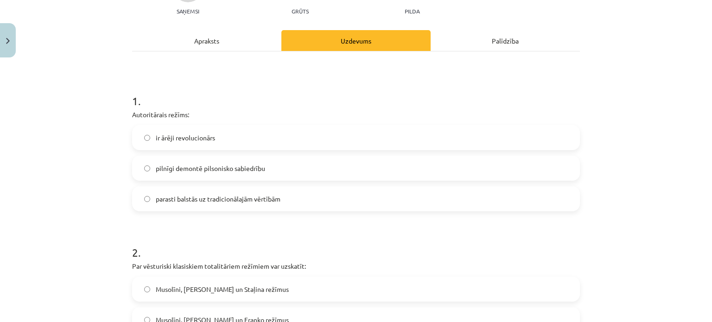
click at [347, 174] on label "pilnīgi demontē pilsonisko sabiedrību" at bounding box center [356, 168] width 446 height 23
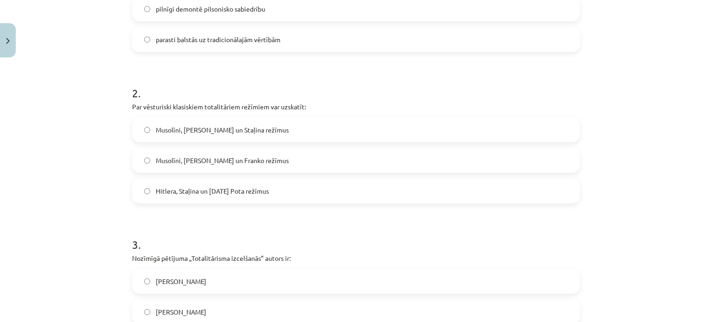
scroll to position [269, 0]
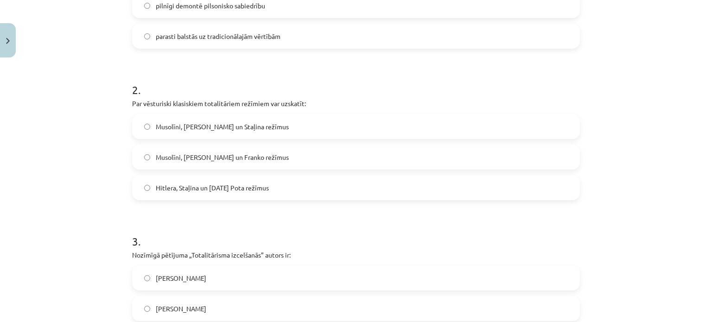
click at [263, 148] on label "Musolīni, [PERSON_NAME] un Franko režīmus" at bounding box center [356, 157] width 446 height 23
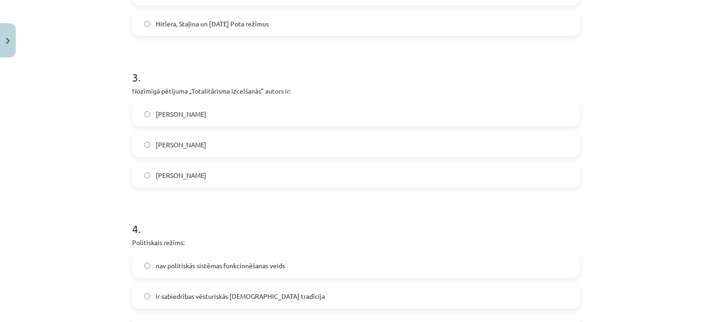
scroll to position [436, 0]
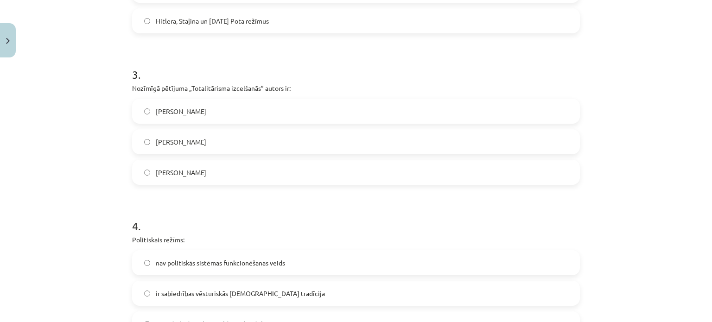
click at [237, 101] on label "[PERSON_NAME]" at bounding box center [356, 111] width 446 height 23
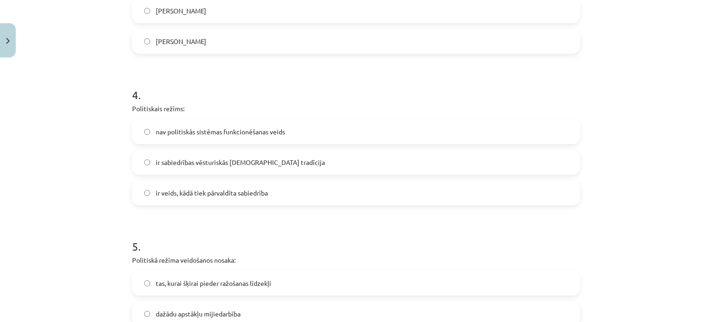
scroll to position [572, 0]
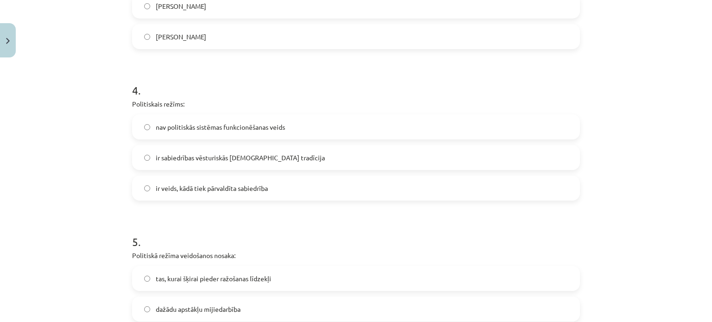
drag, startPoint x: 284, startPoint y: 172, endPoint x: 279, endPoint y: 179, distance: 8.4
click at [279, 179] on div "nav politiskās sistēmas funkcionēšanas veids ir sabiedrības vēsturiskās kopdzīv…" at bounding box center [356, 158] width 448 height 86
click at [279, 179] on label "ir veids, kādā tiek pārvaldīta sabiedrība" at bounding box center [356, 188] width 446 height 23
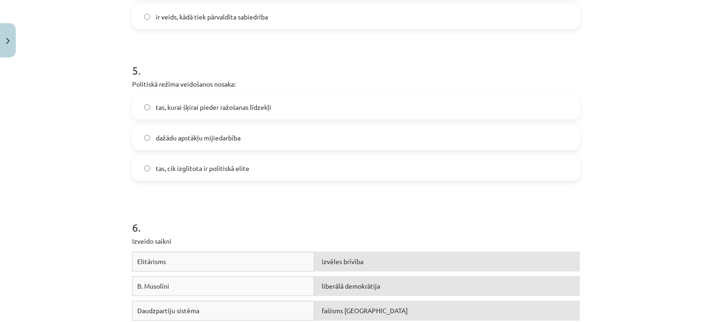
scroll to position [747, 0]
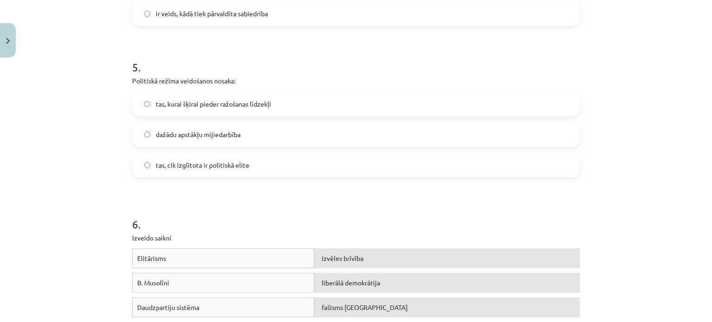
click at [347, 105] on label "tas, kurai šķirai pieder ražošanas līdzekļi" at bounding box center [356, 103] width 446 height 23
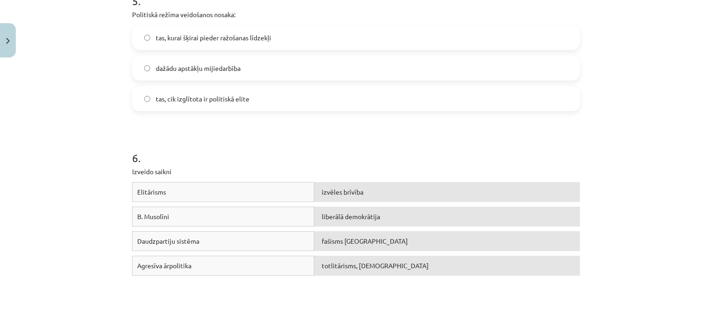
scroll to position [882, 0]
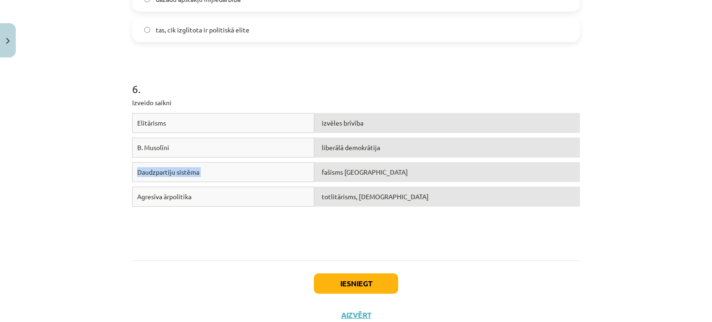
drag, startPoint x: 243, startPoint y: 141, endPoint x: 329, endPoint y: 172, distance: 92.1
click at [329, 172] on div "[DEMOGRAPHIC_DATA] izvēles brīvība B. Musolīni liberālā demokrātija Daudzpartij…" at bounding box center [356, 182] width 448 height 139
click at [329, 172] on span "fašisms [GEOGRAPHIC_DATA]" at bounding box center [365, 172] width 86 height 8
click at [327, 222] on div "[DEMOGRAPHIC_DATA] izvēles brīvība B. Musolīni liberālā demokrātija Daudzpartij…" at bounding box center [356, 182] width 448 height 139
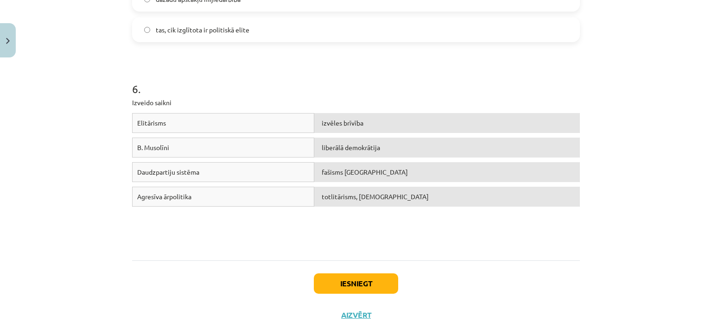
click at [343, 165] on div "fašisms [GEOGRAPHIC_DATA]" at bounding box center [447, 172] width 266 height 20
click at [342, 168] on span "fašisms [GEOGRAPHIC_DATA]" at bounding box center [365, 172] width 86 height 8
click at [398, 170] on div "fašisms [GEOGRAPHIC_DATA]" at bounding box center [447, 172] width 266 height 20
click at [269, 148] on div "B. Musolīni" at bounding box center [223, 148] width 182 height 20
click at [344, 172] on span "fašisms [GEOGRAPHIC_DATA]" at bounding box center [365, 172] width 86 height 8
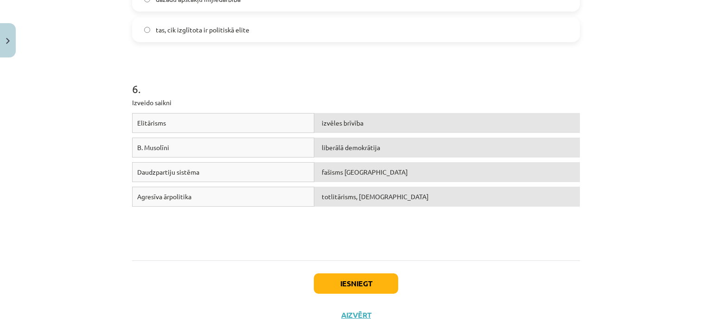
click at [344, 172] on span "fašisms [GEOGRAPHIC_DATA]" at bounding box center [365, 172] width 86 height 8
click at [340, 283] on button "Iesniegt" at bounding box center [356, 284] width 84 height 20
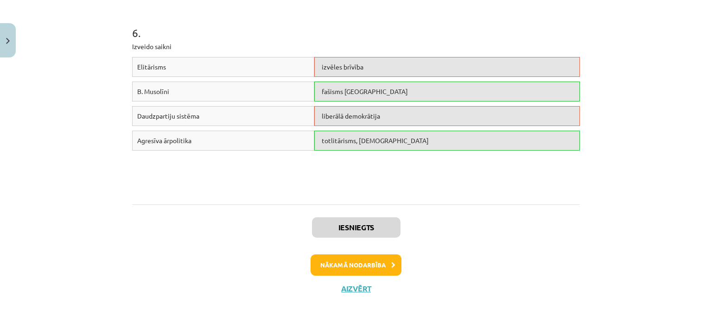
scroll to position [943, 0]
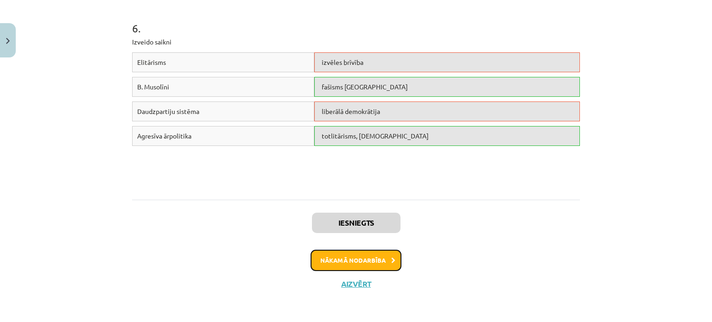
click at [372, 259] on button "Nākamā nodarbība" at bounding box center [356, 260] width 91 height 21
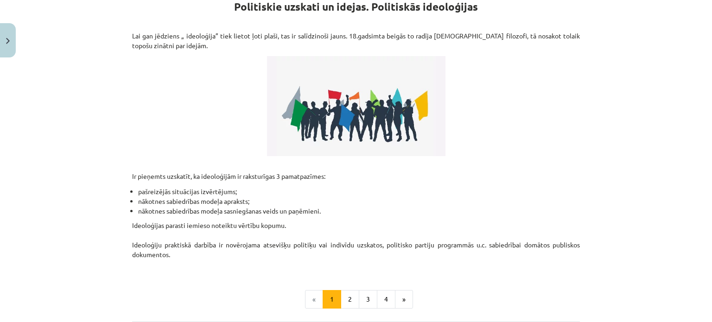
scroll to position [182, 0]
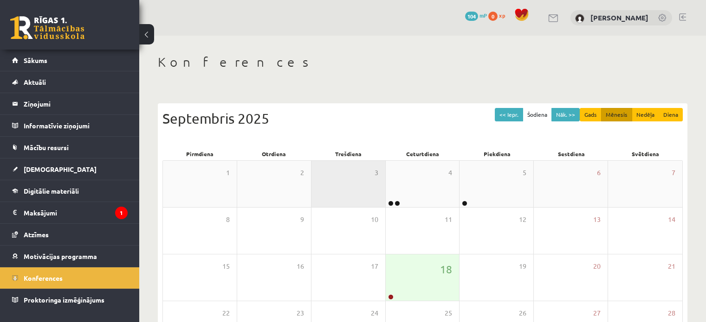
scroll to position [89, 0]
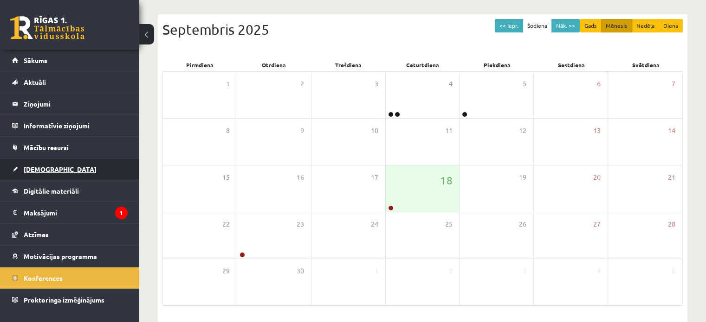
click at [62, 168] on link "[DEMOGRAPHIC_DATA]" at bounding box center [70, 169] width 116 height 21
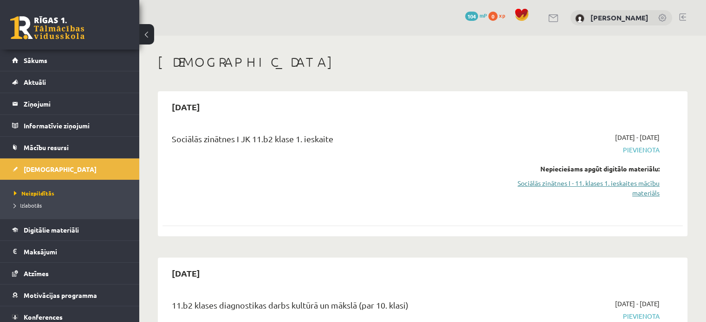
click at [641, 189] on link "Sociālās zinātnes I - 11. klases 1. ieskaites mācību materiāls" at bounding box center [582, 188] width 153 height 19
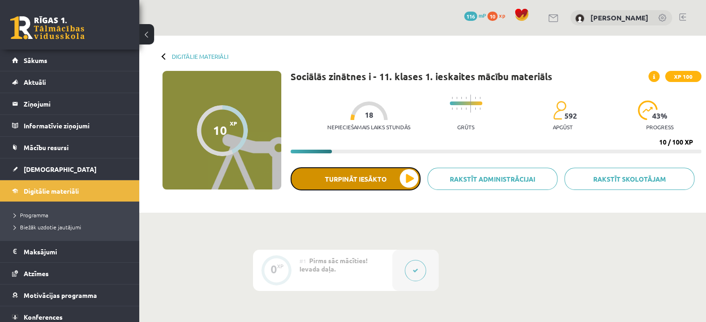
click at [404, 179] on button "Turpināt iesākto" at bounding box center [355, 178] width 130 height 23
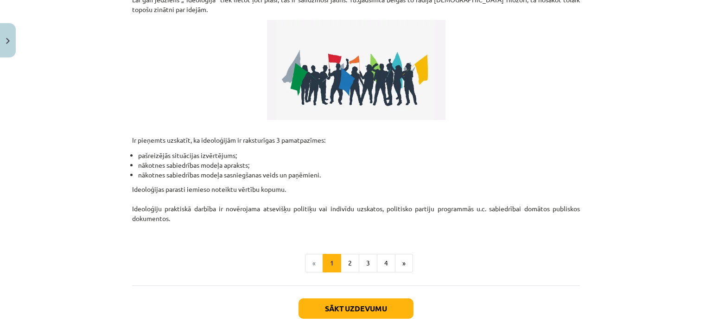
scroll to position [274, 0]
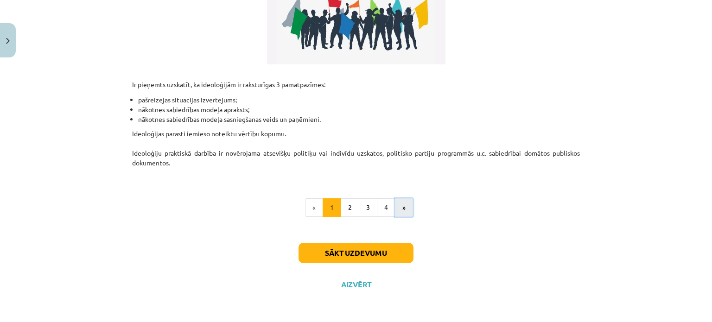
click at [397, 206] on button "»" at bounding box center [404, 208] width 18 height 19
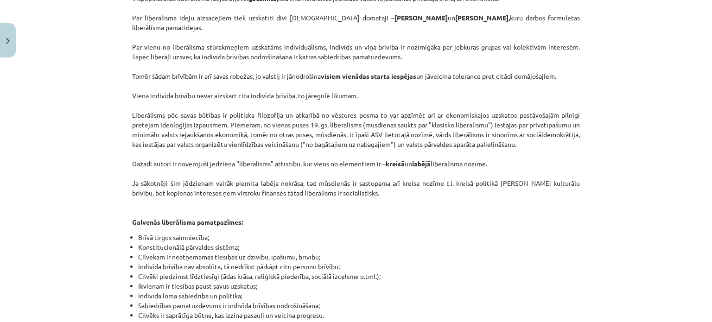
scroll to position [417, 0]
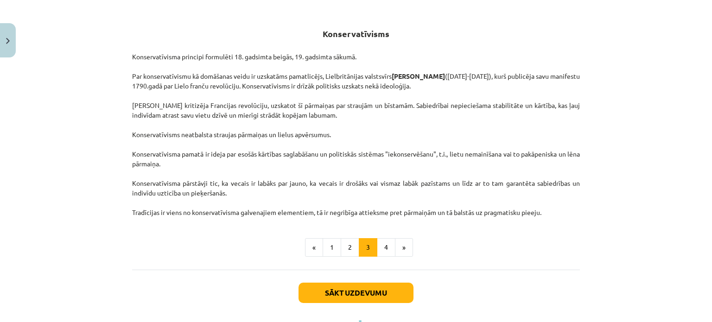
scroll to position [160, 0]
click at [385, 249] on button "4" at bounding box center [386, 247] width 19 height 19
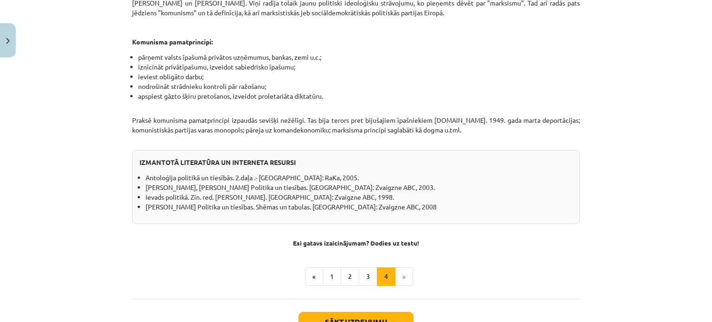
scroll to position [759, 0]
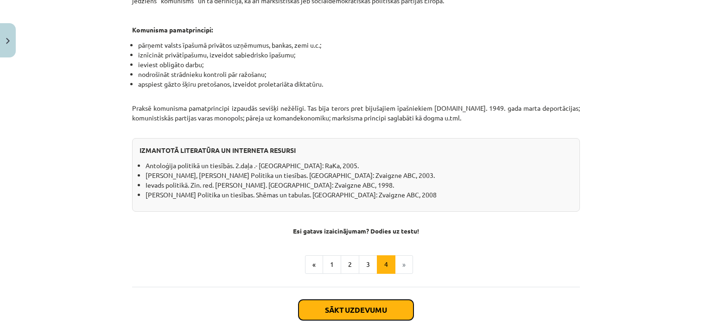
click at [349, 308] on button "Sākt uzdevumu" at bounding box center [356, 310] width 115 height 20
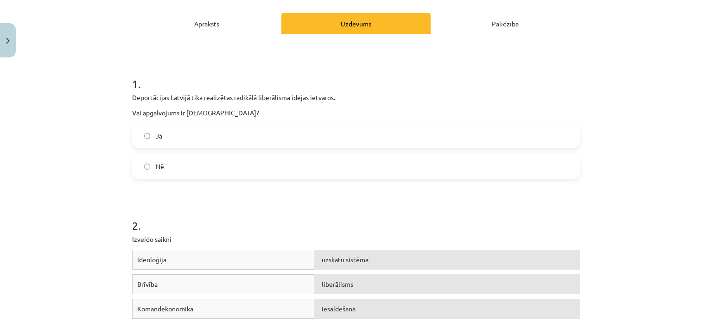
scroll to position [128, 0]
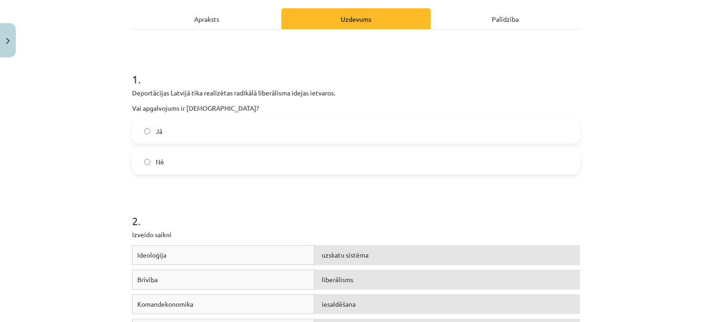
click at [462, 133] on label "Jā" at bounding box center [356, 131] width 446 height 23
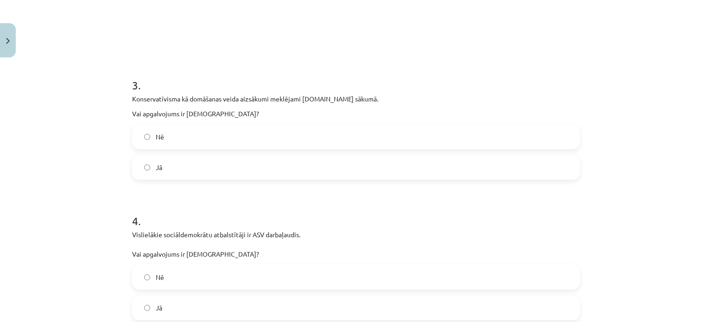
scroll to position [467, 0]
click at [251, 139] on label "Nē" at bounding box center [356, 138] width 446 height 23
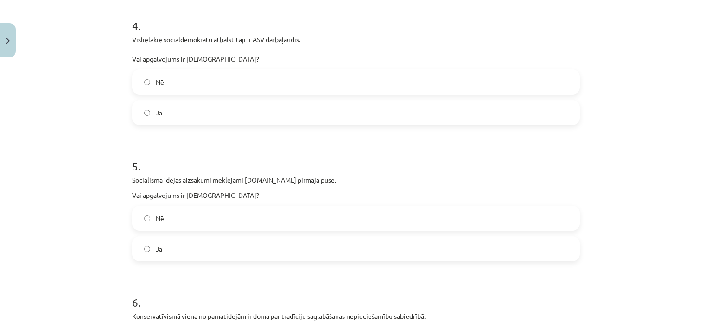
scroll to position [662, 0]
click at [294, 118] on label "Jā" at bounding box center [356, 114] width 446 height 23
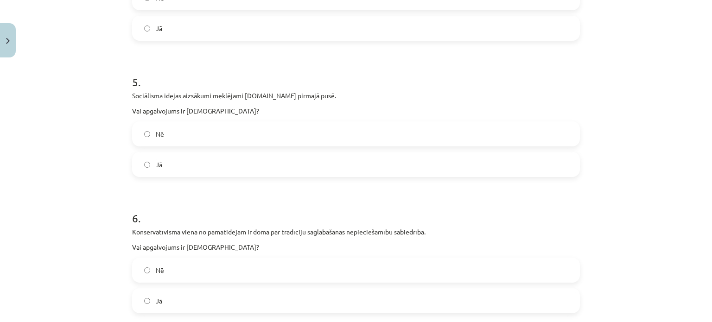
scroll to position [751, 0]
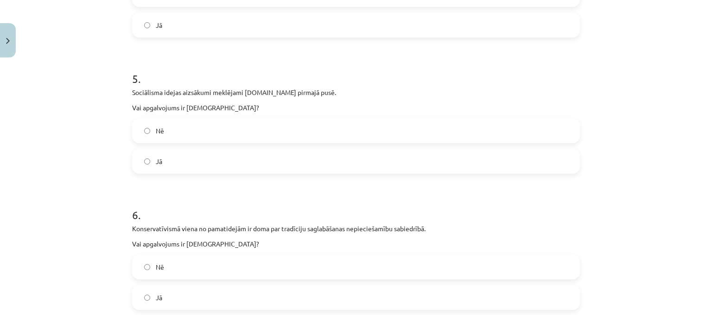
click at [265, 160] on label "Jā" at bounding box center [356, 161] width 446 height 23
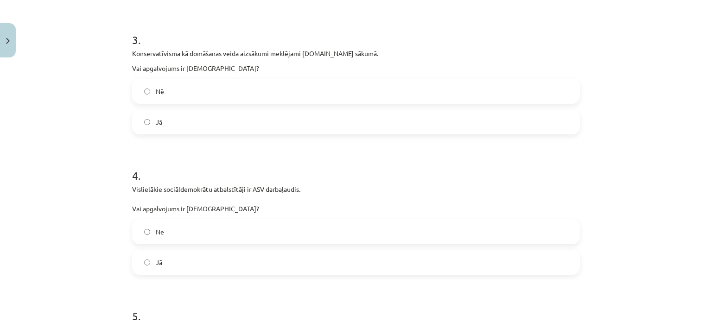
scroll to position [516, 0]
click at [359, 119] on label "Jā" at bounding box center [356, 120] width 446 height 23
click at [308, 228] on label "Nē" at bounding box center [356, 229] width 446 height 23
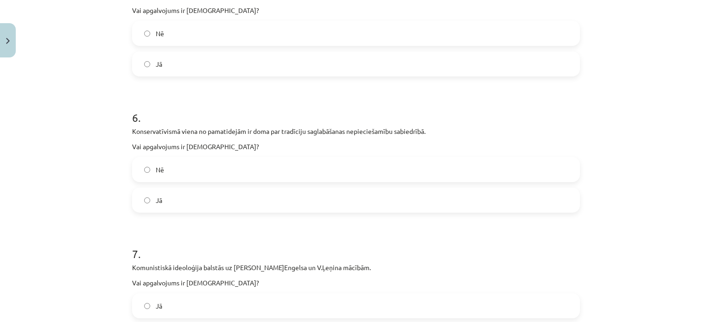
scroll to position [860, 0]
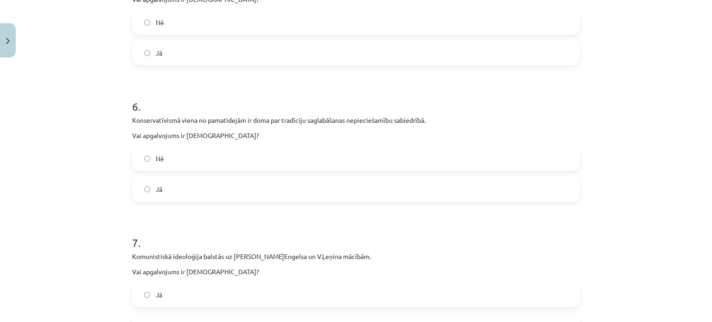
click at [523, 152] on label "Nē" at bounding box center [356, 158] width 446 height 23
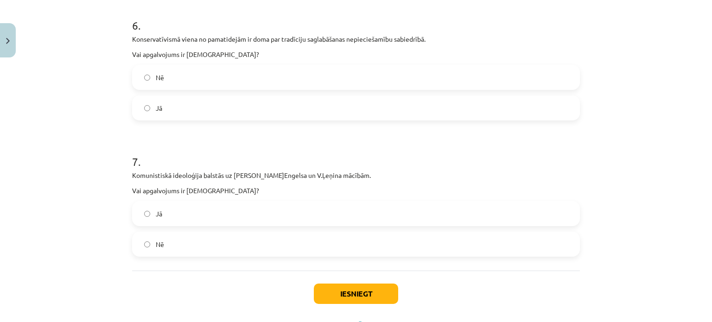
scroll to position [983, 0]
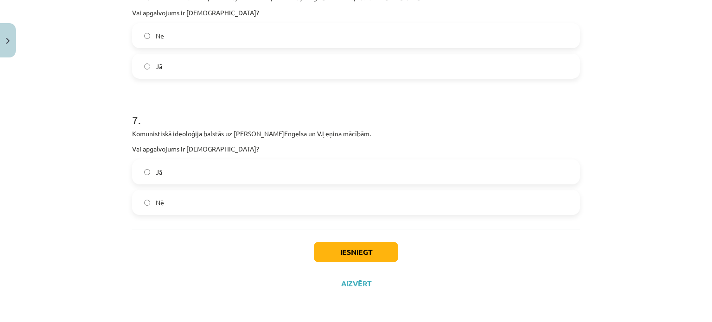
click at [412, 211] on label "Nē" at bounding box center [356, 202] width 446 height 23
click at [351, 252] on button "Iesniegt" at bounding box center [356, 252] width 84 height 20
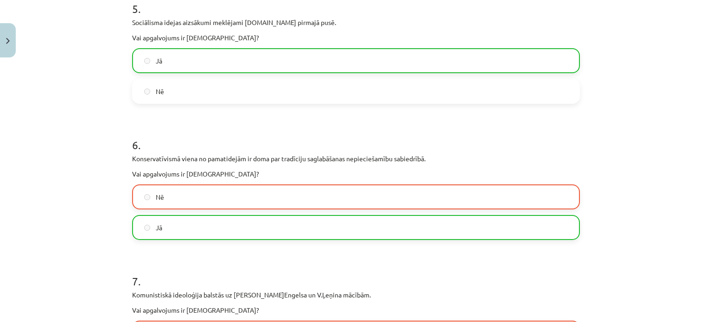
scroll to position [1012, 0]
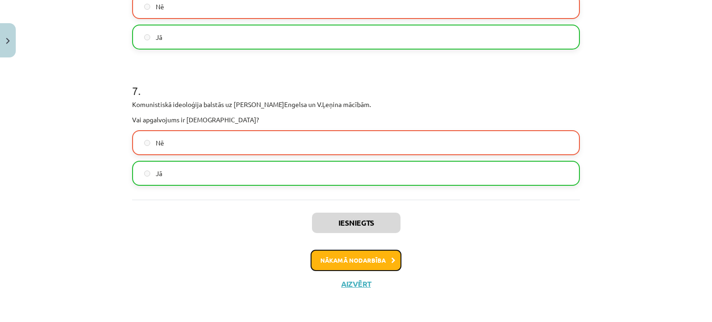
click at [353, 257] on button "Nākamā nodarbība" at bounding box center [356, 260] width 91 height 21
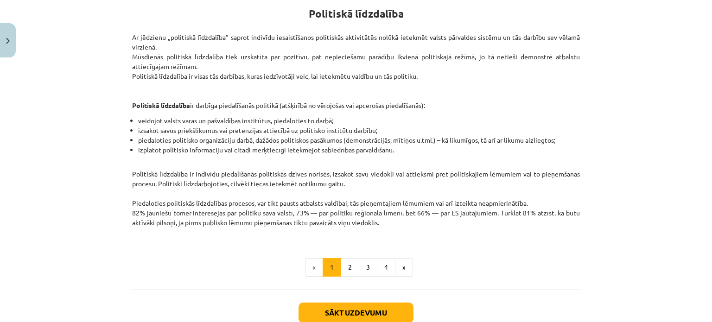
scroll to position [172, 0]
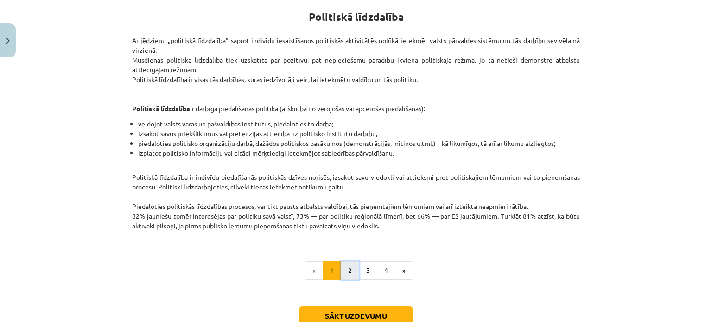
click at [353, 268] on button "2" at bounding box center [350, 271] width 19 height 19
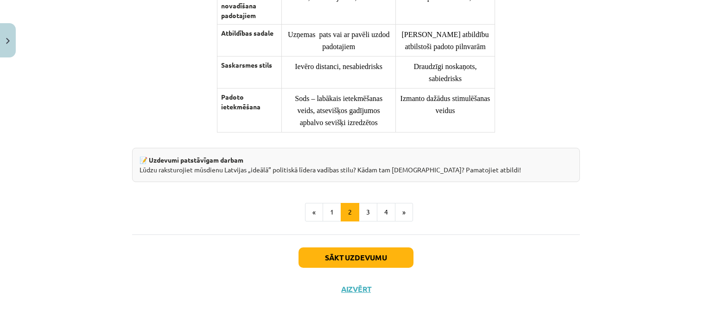
scroll to position [783, 0]
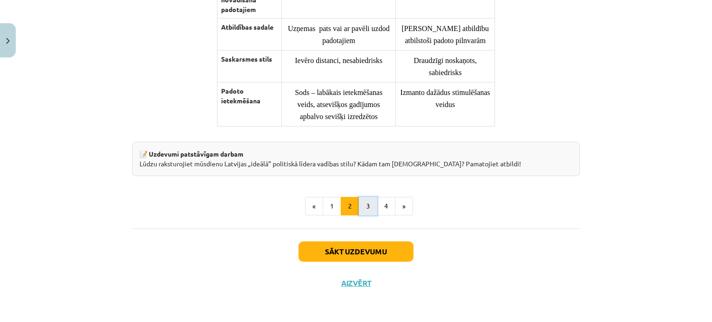
click at [363, 209] on button "3" at bounding box center [368, 206] width 19 height 19
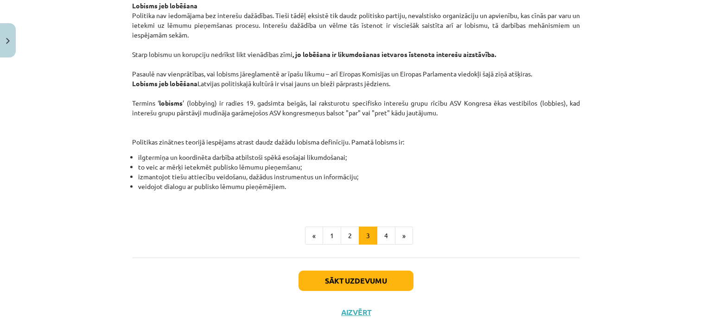
scroll to position [553, 0]
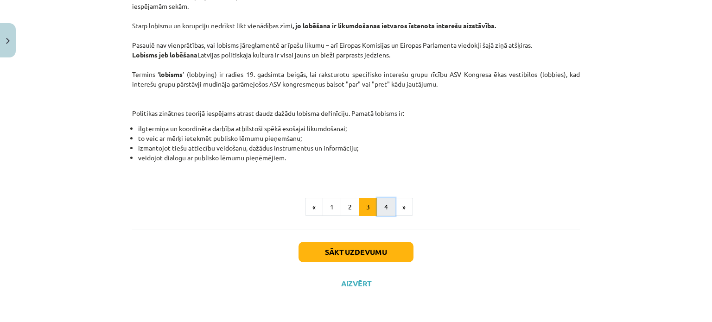
click at [381, 204] on button "4" at bounding box center [386, 207] width 19 height 19
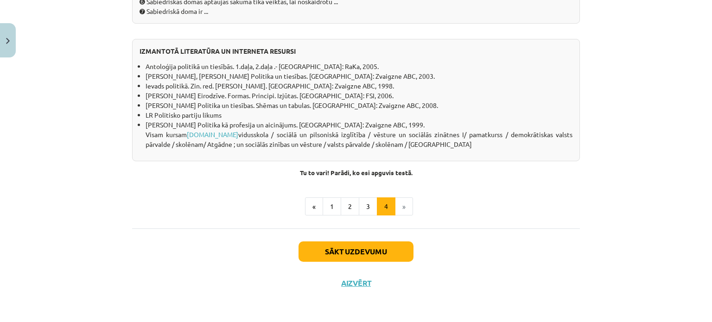
scroll to position [894, 0]
click at [381, 248] on button "Sākt uzdevumu" at bounding box center [356, 252] width 115 height 20
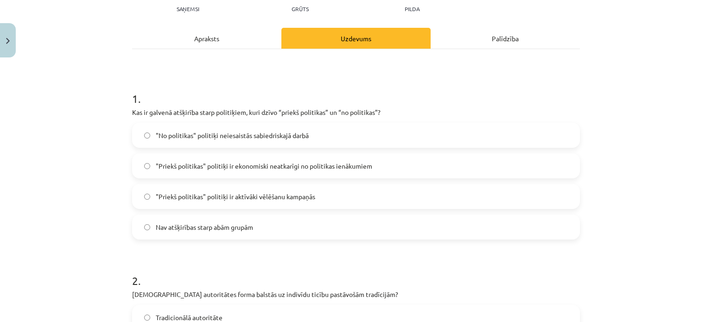
scroll to position [123, 0]
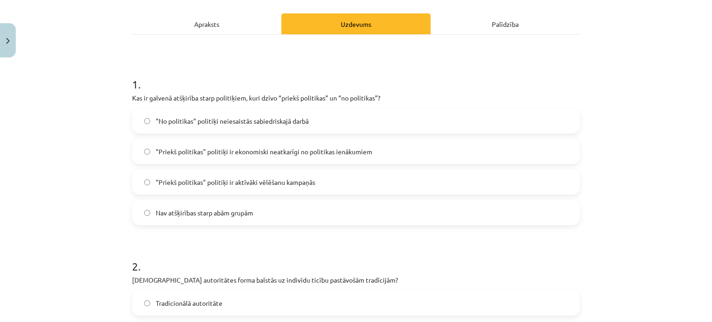
click at [338, 143] on label ""Priekš politikas" politiķi ir ekonomiski neatkarīgi no politikas ienākumiem" at bounding box center [356, 151] width 446 height 23
click at [322, 180] on label ""Priekš politikas" politiķi ir aktīvāki vēlēšanu kampaņās" at bounding box center [356, 182] width 446 height 23
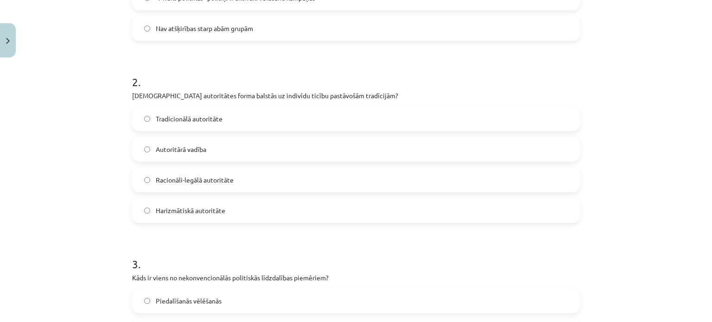
scroll to position [309, 0]
click at [442, 152] on label "Autoritārā vadība" at bounding box center [356, 147] width 446 height 23
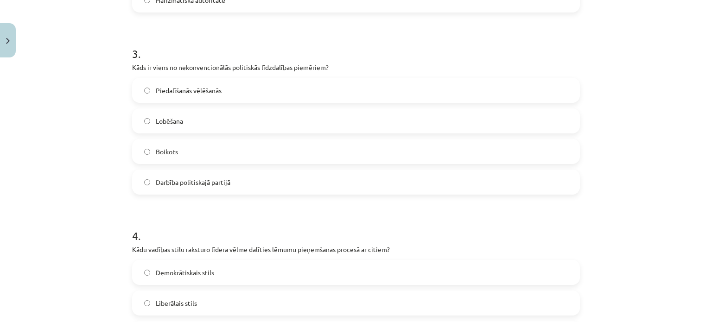
scroll to position [514, 0]
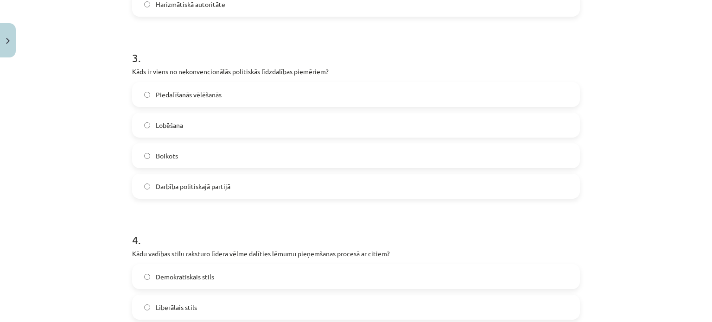
click at [269, 180] on label "Darbība politiskajā partijā" at bounding box center [356, 186] width 446 height 23
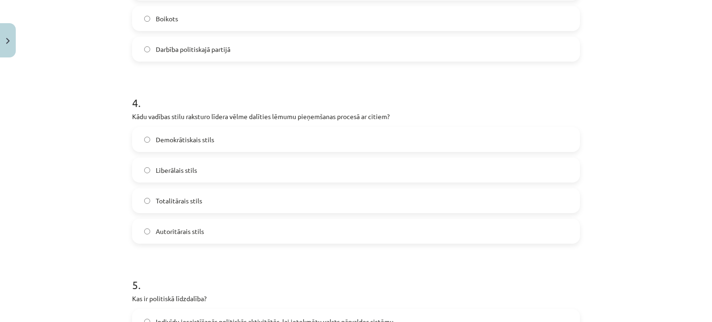
scroll to position [668, 0]
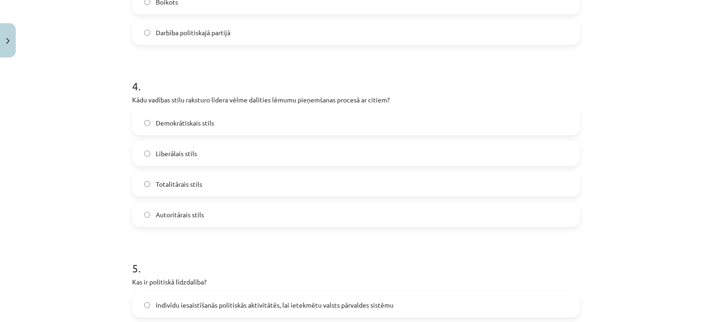
click at [510, 125] on label "Demokrātiskais stils" at bounding box center [356, 122] width 446 height 23
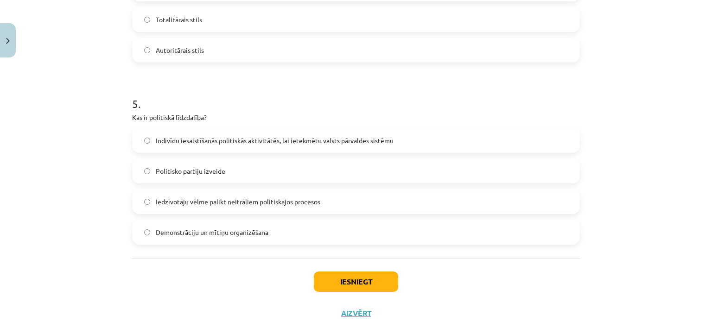
scroll to position [830, 0]
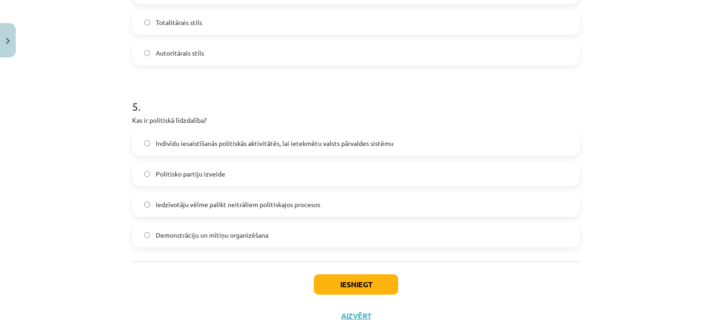
click at [358, 144] on span "Indivīdu iesaistīšanās politiskās aktivitātēs, lai ietekmētu valsts pārvaldes s…" at bounding box center [275, 144] width 238 height 10
click at [345, 283] on button "Iesniegt" at bounding box center [356, 285] width 84 height 20
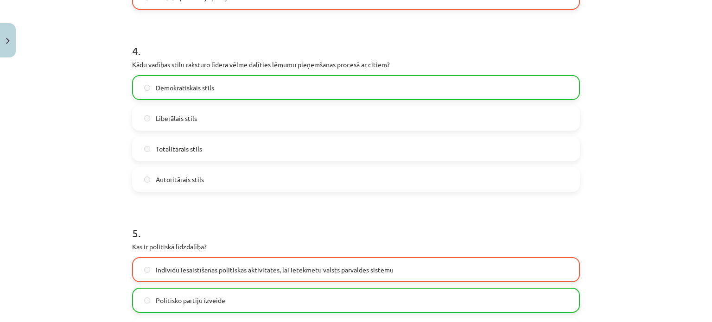
scroll to position [892, 0]
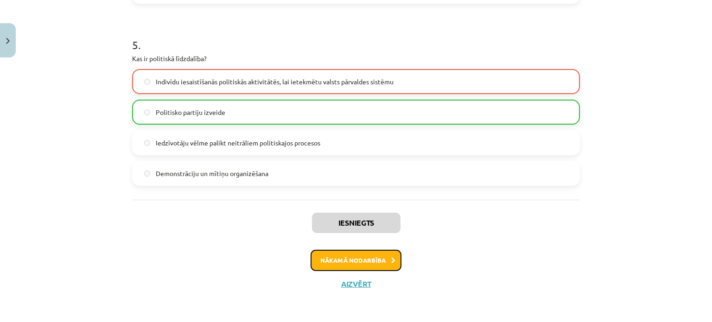
click at [366, 257] on button "Nākamā nodarbība" at bounding box center [356, 260] width 91 height 21
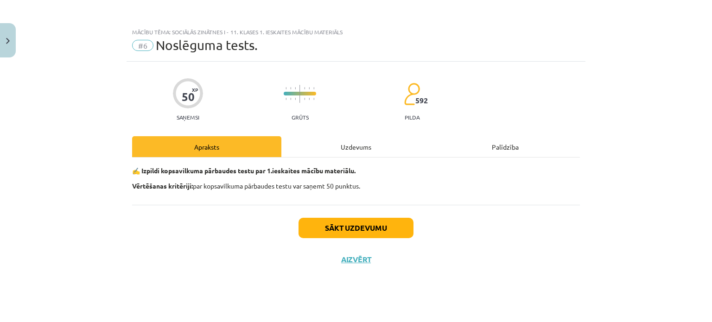
scroll to position [0, 0]
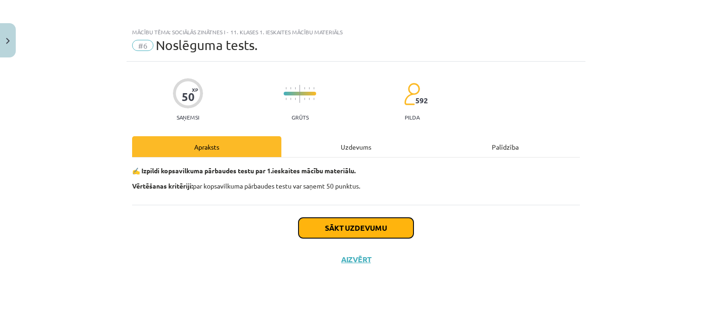
click at [370, 225] on button "Sākt uzdevumu" at bounding box center [356, 228] width 115 height 20
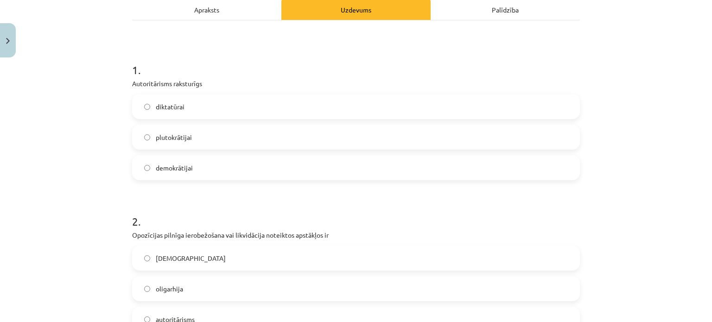
scroll to position [141, 0]
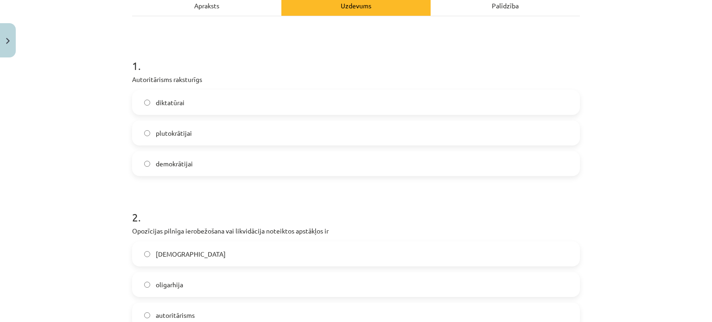
click at [297, 96] on label "diktatūrai" at bounding box center [356, 102] width 446 height 23
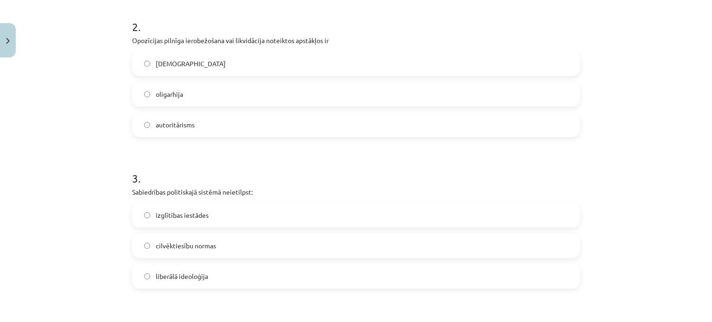
scroll to position [339, 0]
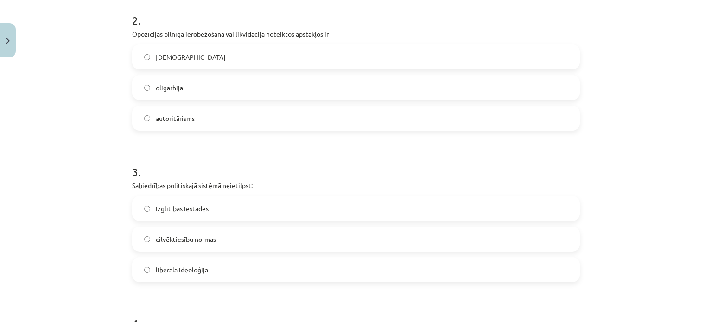
click at [470, 53] on label "totalitārisms" at bounding box center [356, 56] width 446 height 23
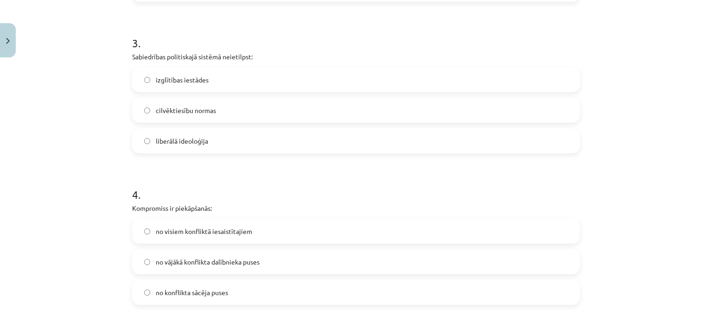
scroll to position [465, 0]
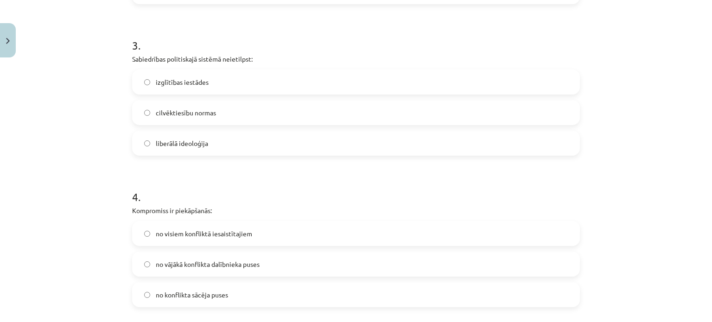
click at [238, 76] on label "izglītības iestādes" at bounding box center [356, 82] width 446 height 23
click at [231, 108] on label "cilvēktiesību normas" at bounding box center [356, 112] width 446 height 23
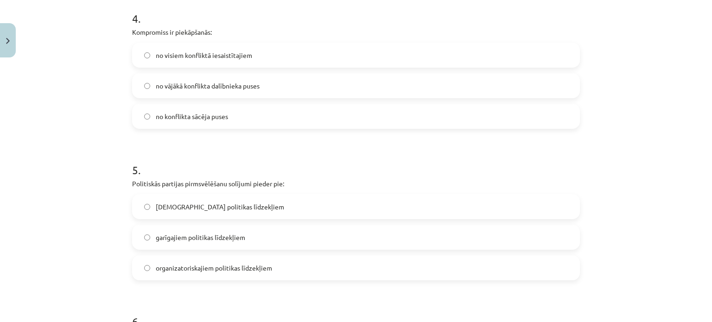
scroll to position [646, 0]
click at [343, 44] on label "no visiem konfliktā iesaistītajiem" at bounding box center [356, 52] width 446 height 23
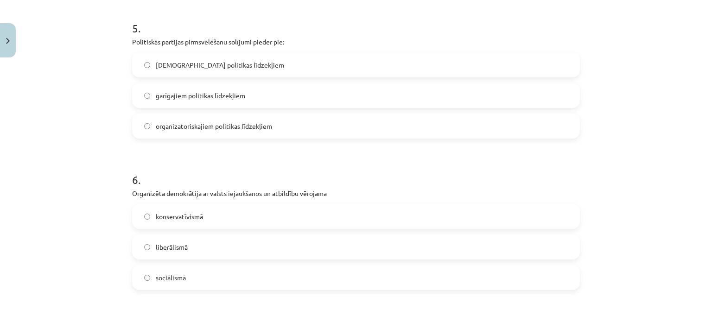
scroll to position [790, 0]
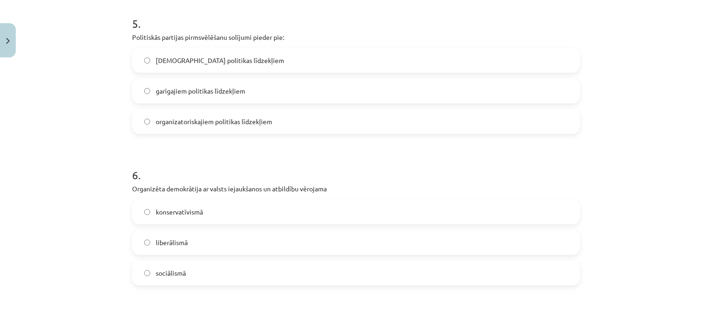
click at [328, 129] on label "organizatoriskajiem politikas līdzekļiem" at bounding box center [356, 121] width 446 height 23
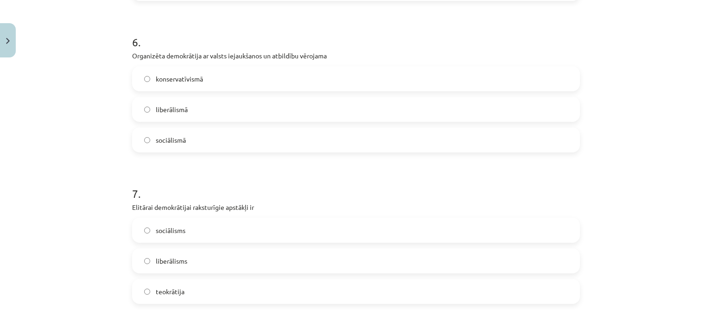
scroll to position [926, 0]
click at [325, 77] on label "konservatīvismā" at bounding box center [356, 76] width 446 height 23
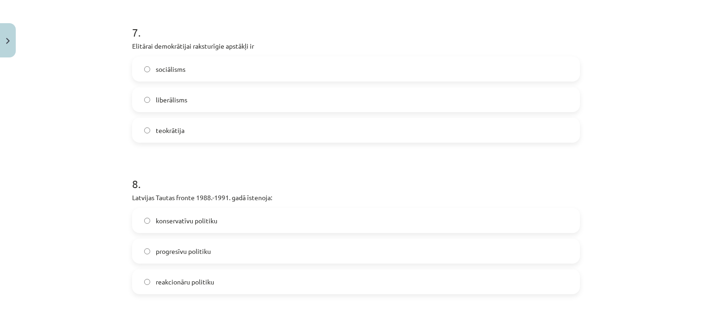
scroll to position [1089, 0]
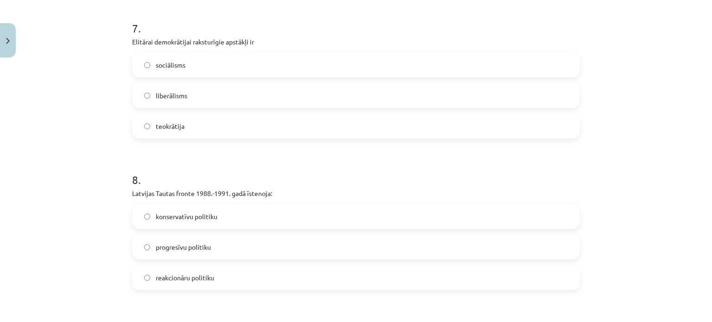
click at [239, 124] on label "teokrātija" at bounding box center [356, 126] width 446 height 23
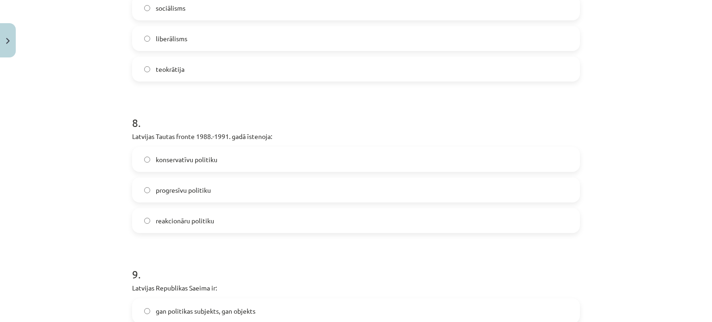
scroll to position [1140, 0]
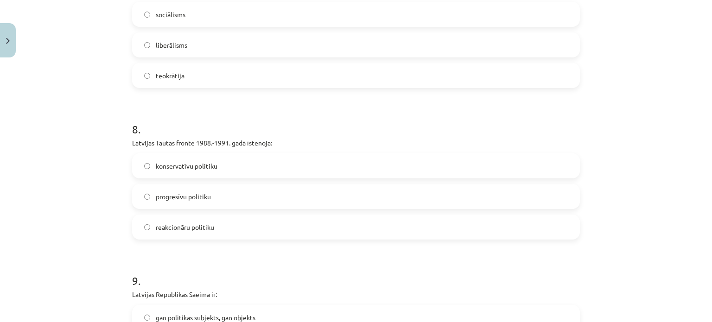
click at [456, 49] on label "liberālisms" at bounding box center [356, 44] width 446 height 23
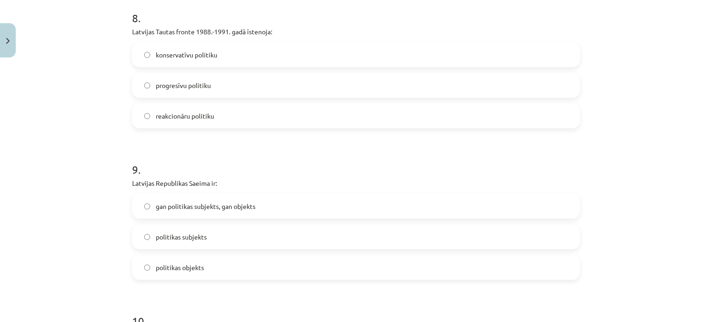
scroll to position [1260, 0]
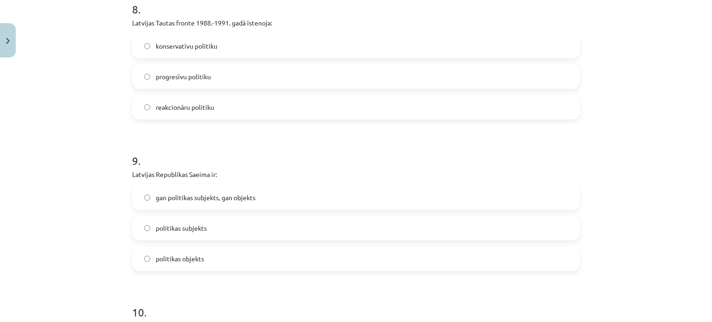
click at [453, 72] on label "progresīvu politiku" at bounding box center [356, 76] width 446 height 23
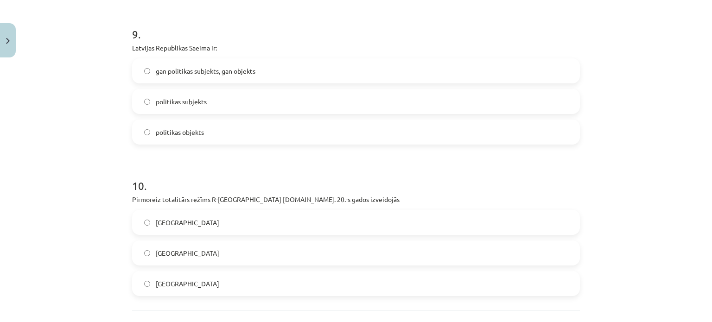
scroll to position [1393, 0]
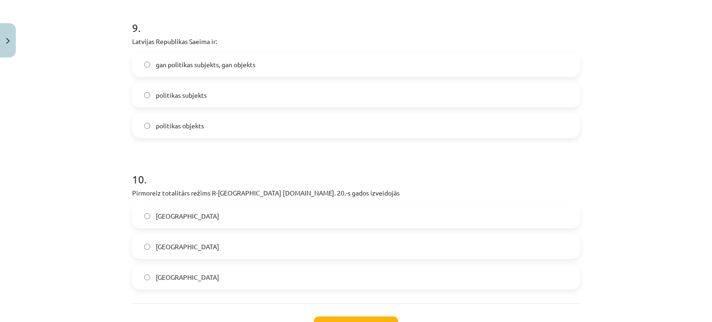
click at [363, 70] on label "gan politikas subjekts, gan objekts" at bounding box center [356, 64] width 446 height 23
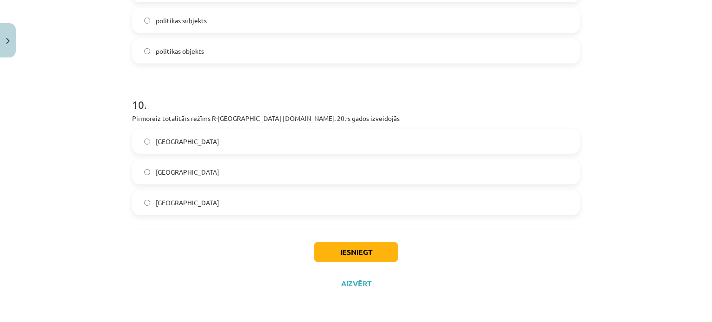
click at [226, 146] on label "Vācijā" at bounding box center [356, 141] width 446 height 23
click at [348, 259] on button "Iesniegt" at bounding box center [356, 252] width 84 height 20
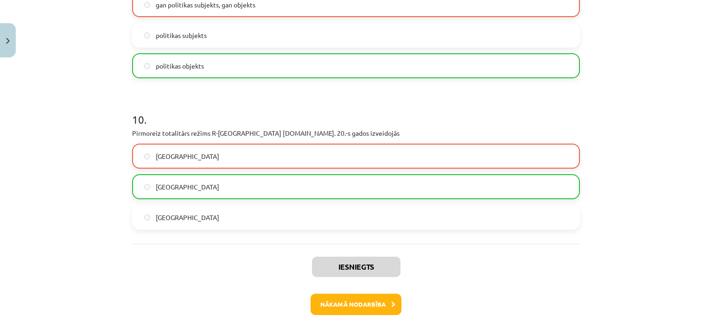
scroll to position [1497, 0]
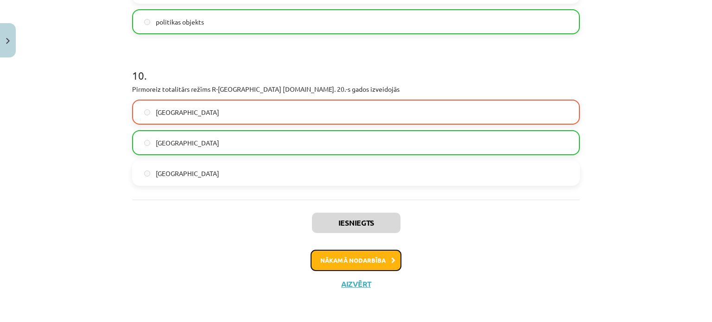
click at [348, 255] on button "Nākamā nodarbība" at bounding box center [356, 260] width 91 height 21
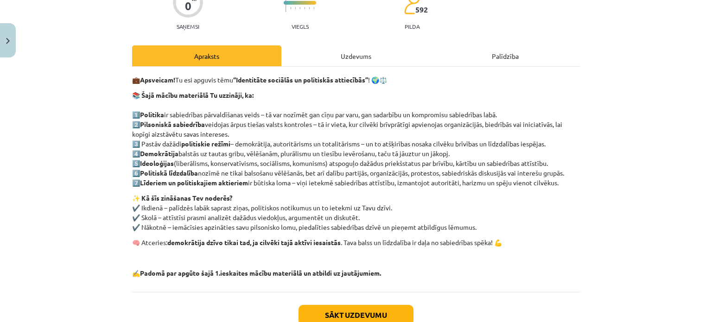
scroll to position [154, 0]
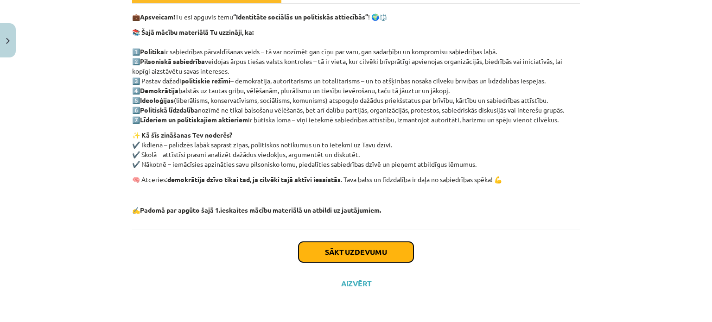
click at [357, 256] on button "Sākt uzdevumu" at bounding box center [356, 252] width 115 height 20
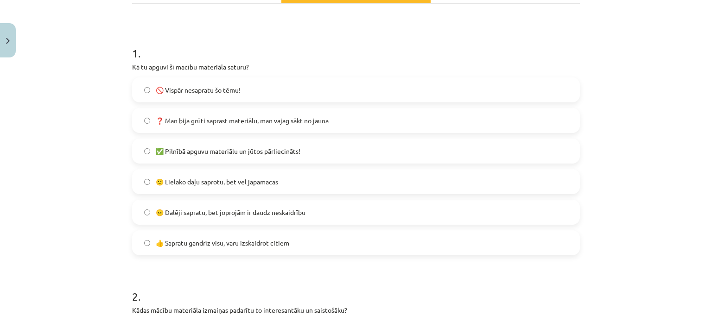
scroll to position [150, 0]
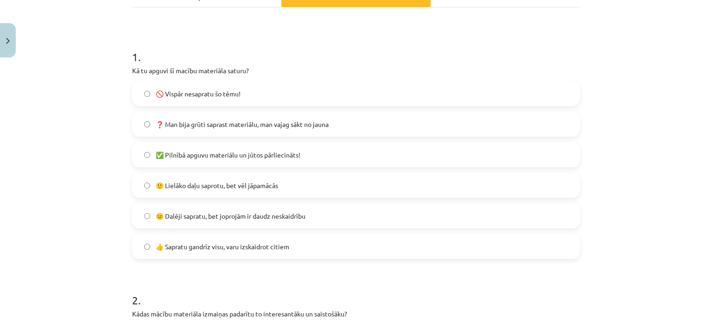
click at [487, 120] on label "❓ Man bija grūti saprast materiālu, man vajag sākt no jauna" at bounding box center [356, 124] width 446 height 23
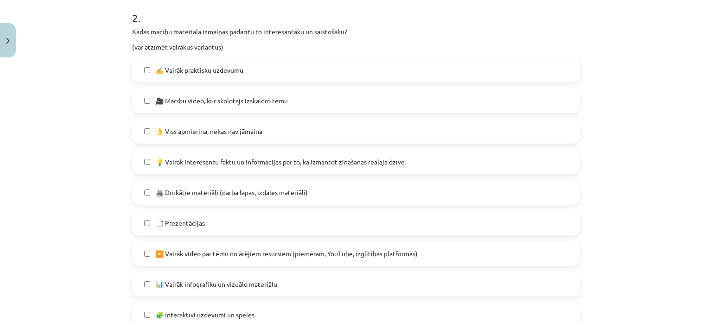
scroll to position [436, 0]
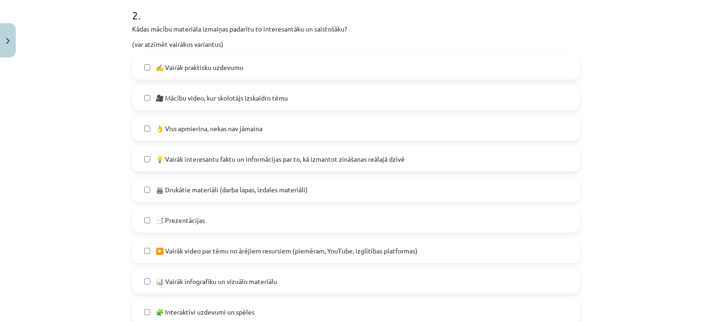
click at [504, 129] on label "👌 Viss apmierina, nekas nav jāmaina" at bounding box center [356, 128] width 446 height 23
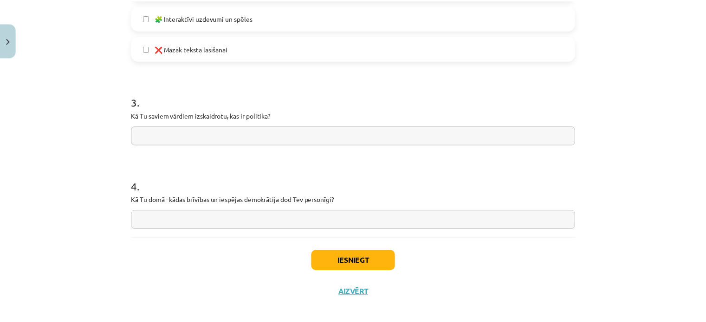
scroll to position [739, 0]
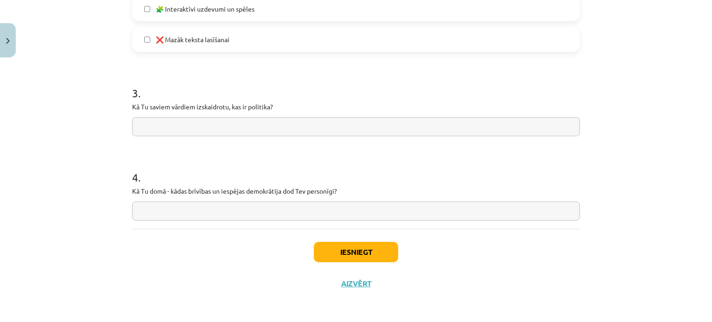
click at [448, 135] on input "text" at bounding box center [356, 126] width 448 height 19
drag, startPoint x: 210, startPoint y: 128, endPoint x: 246, endPoint y: 133, distance: 36.4
click at [246, 133] on input "**********" at bounding box center [356, 126] width 448 height 19
type input "**********"
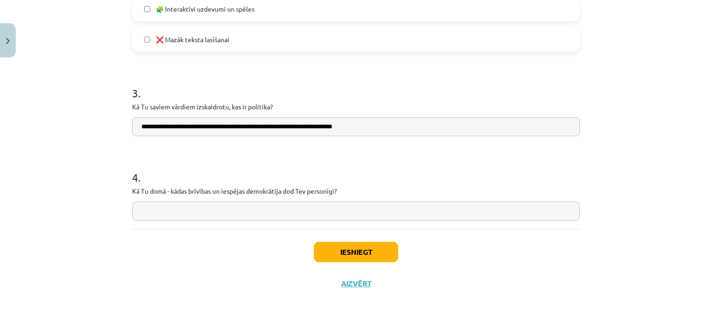
click at [191, 217] on input "text" at bounding box center [356, 211] width 448 height 19
type input "*"
click at [341, 250] on button "Iesniegt" at bounding box center [356, 252] width 84 height 20
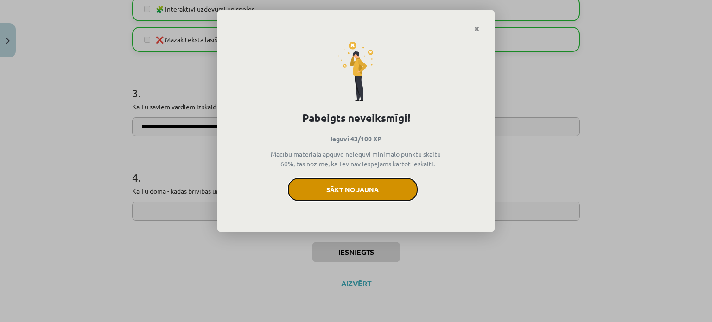
click at [362, 194] on button "Sākt no jauna" at bounding box center [353, 189] width 130 height 23
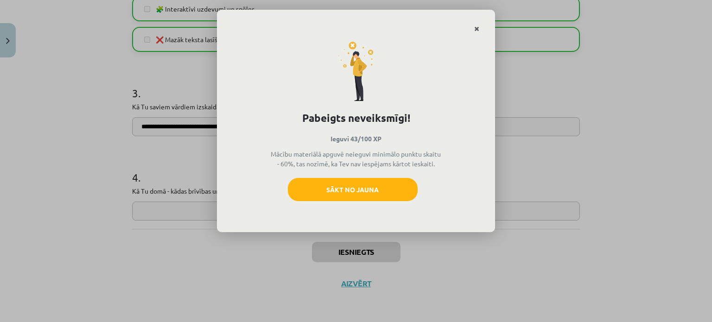
click at [478, 29] on icon "Close" at bounding box center [477, 29] width 5 height 6
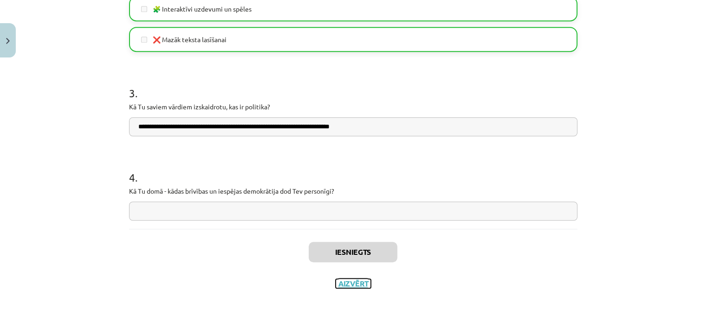
click at [353, 286] on button "Aizvērt" at bounding box center [352, 283] width 35 height 9
